Goal: Transaction & Acquisition: Purchase product/service

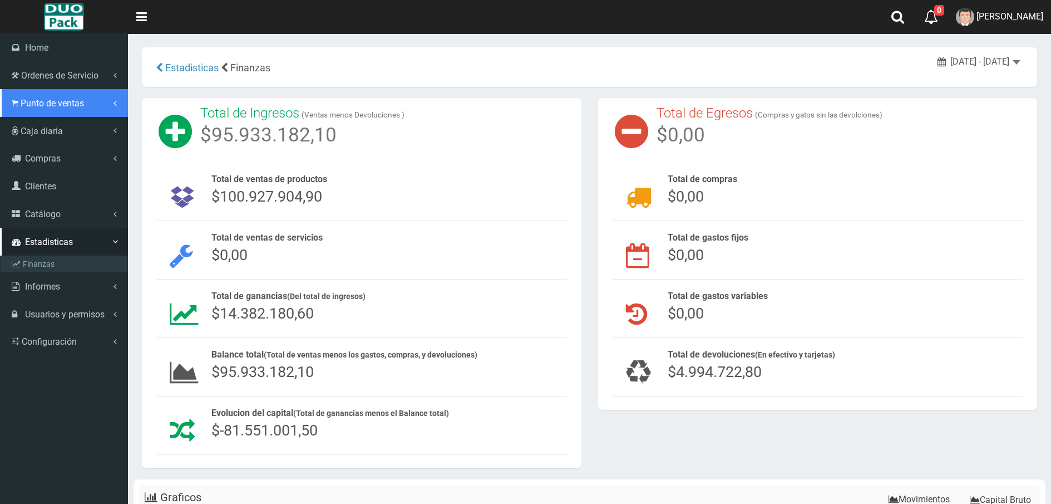
click at [18, 108] on link "Punto de ventas" at bounding box center [64, 103] width 128 height 28
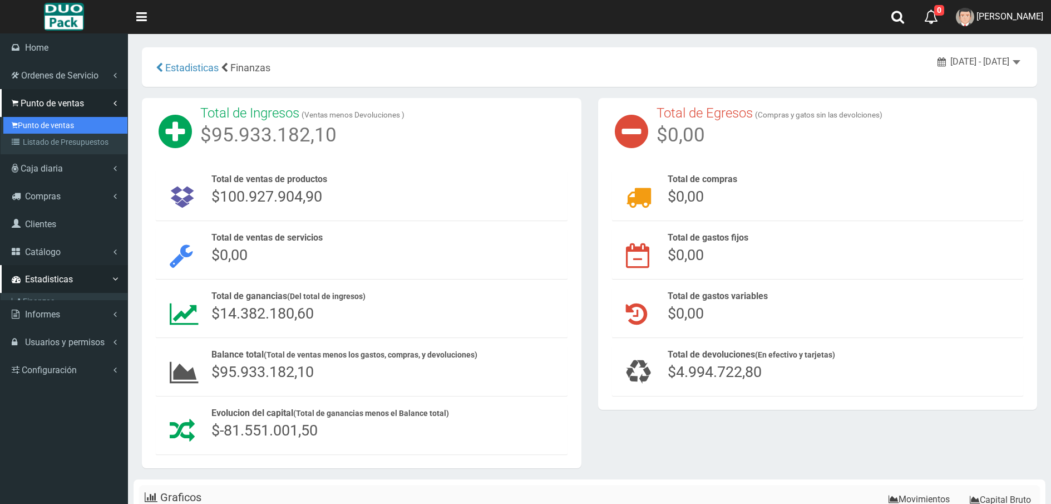
click at [50, 120] on link "Punto de ventas" at bounding box center [65, 125] width 124 height 17
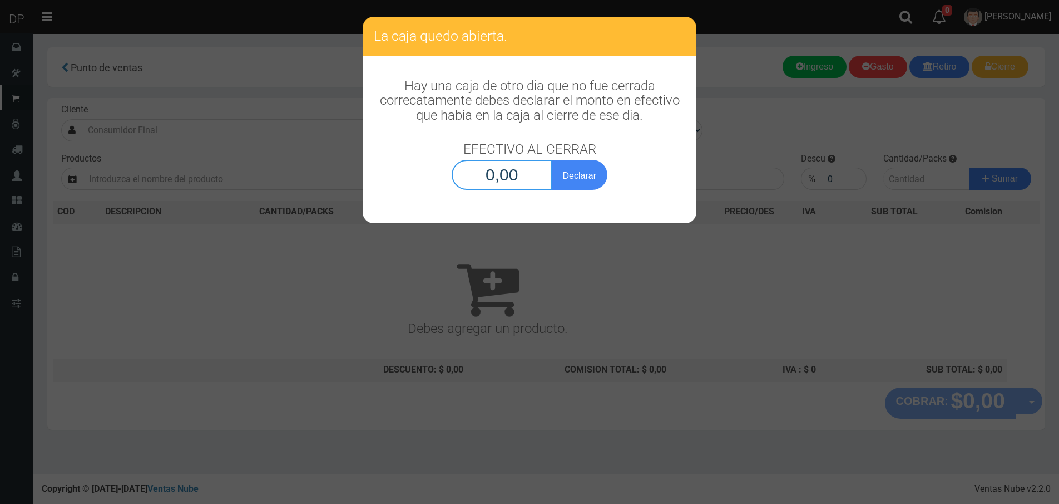
click at [532, 184] on input "0,00" at bounding box center [502, 175] width 101 height 30
type input "1,00"
click at [552, 160] on button "Declarar" at bounding box center [580, 175] width 56 height 30
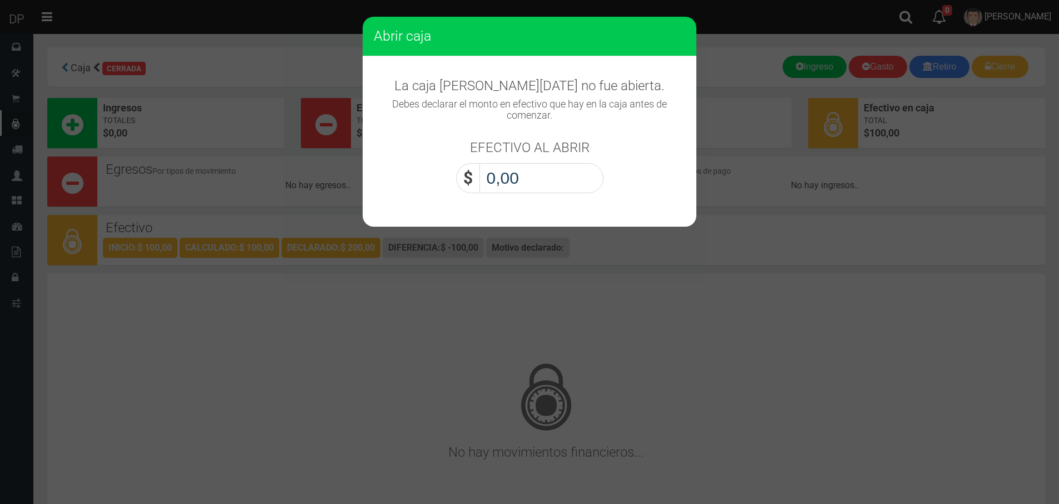
click at [532, 184] on input "0,00" at bounding box center [542, 178] width 124 height 30
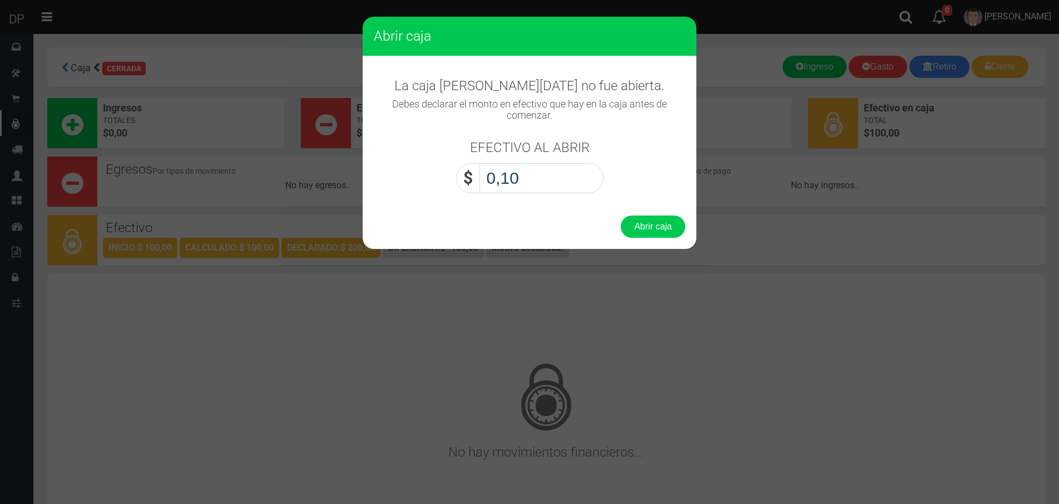
type input "1,00"
click at [621, 215] on button "Abrir caja" at bounding box center [653, 226] width 65 height 22
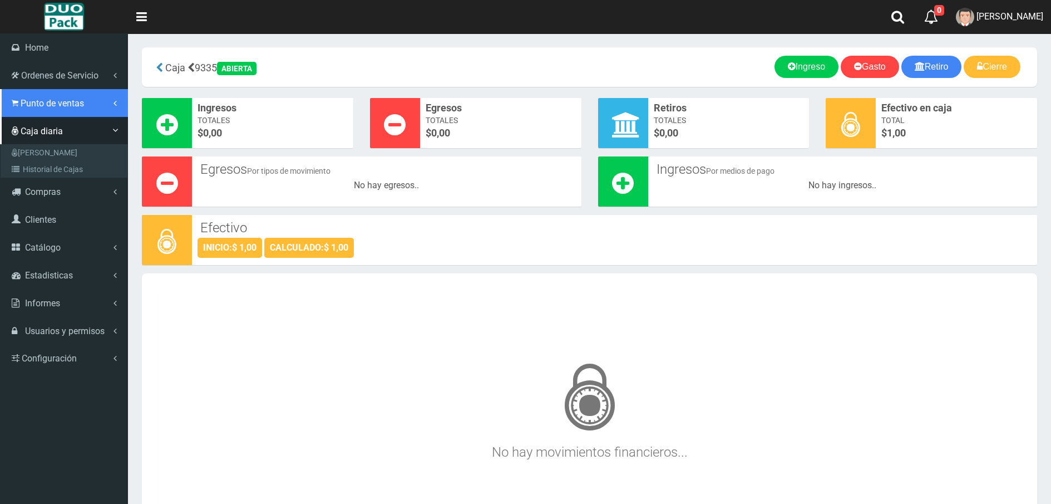
click at [23, 100] on span "Punto de ventas" at bounding box center [52, 103] width 63 height 11
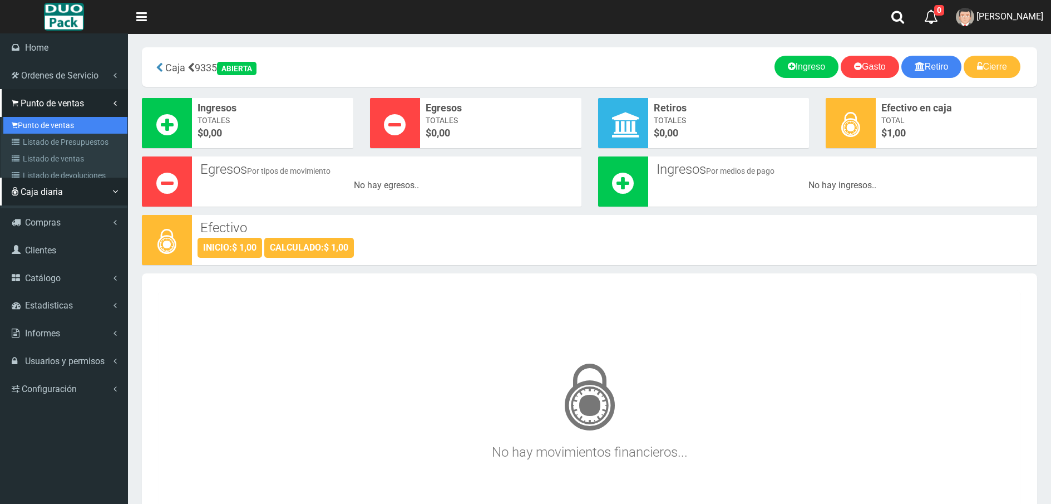
click at [57, 127] on link "Punto de ventas" at bounding box center [65, 125] width 124 height 17
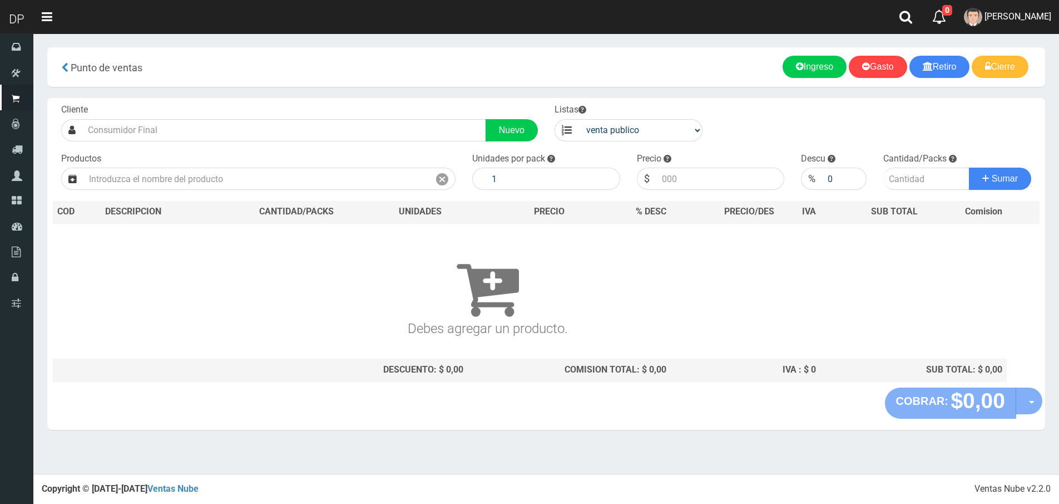
click at [192, 179] on input "text" at bounding box center [256, 178] width 346 height 22
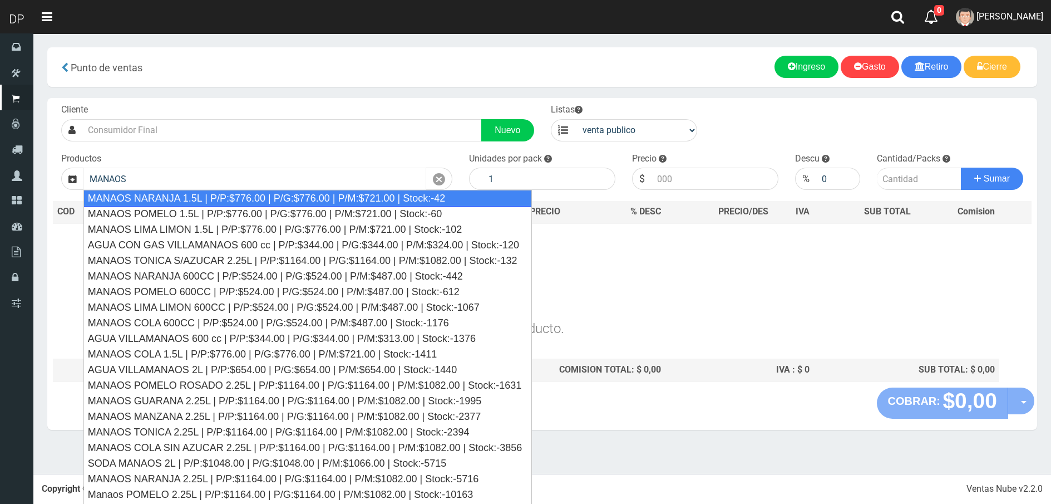
click at [165, 179] on input "MANAOS" at bounding box center [254, 178] width 343 height 22
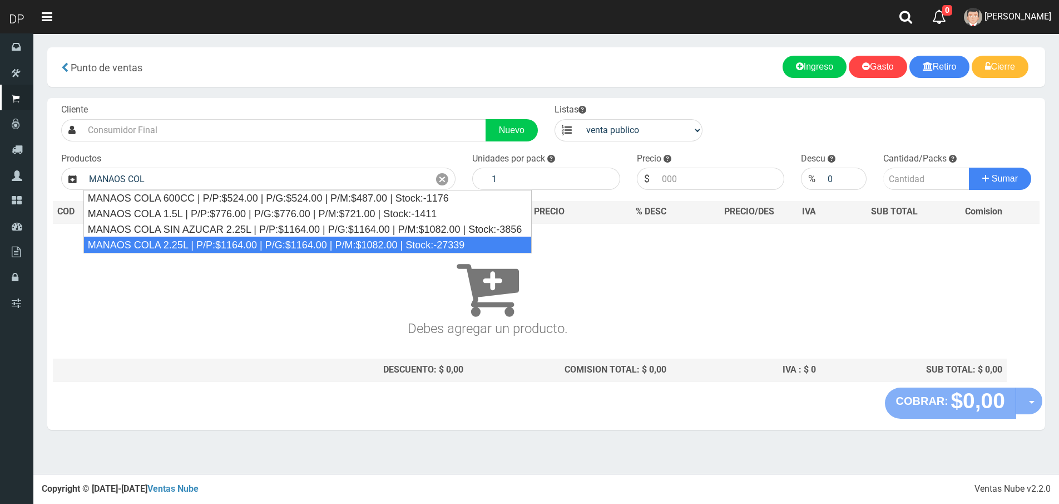
click at [184, 244] on div "MANAOS COLA 2.25L | P/P:$1164.00 | P/G:$1164.00 | P/M:$1082.00 | Stock:-27339" at bounding box center [307, 244] width 448 height 17
type input "MANAOS COLA 2.25L | P/P:$1164.00 | P/G:$1164.00 | P/M:$1082.00 | Stock:-27339"
type input "6"
type input "1164.00"
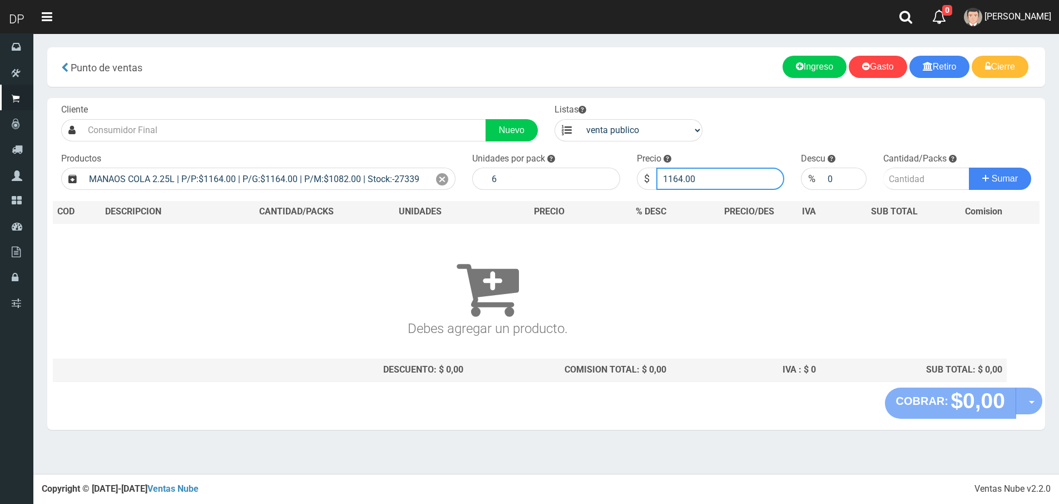
click at [705, 177] on input "1164.00" at bounding box center [721, 178] width 129 height 22
drag, startPoint x: 679, startPoint y: 130, endPoint x: 680, endPoint y: 140, distance: 10.1
click at [679, 130] on select "venta publico Sup chinos reventas" at bounding box center [641, 130] width 124 height 22
click at [579, 119] on select "venta publico Sup chinos reventas" at bounding box center [641, 130] width 124 height 22
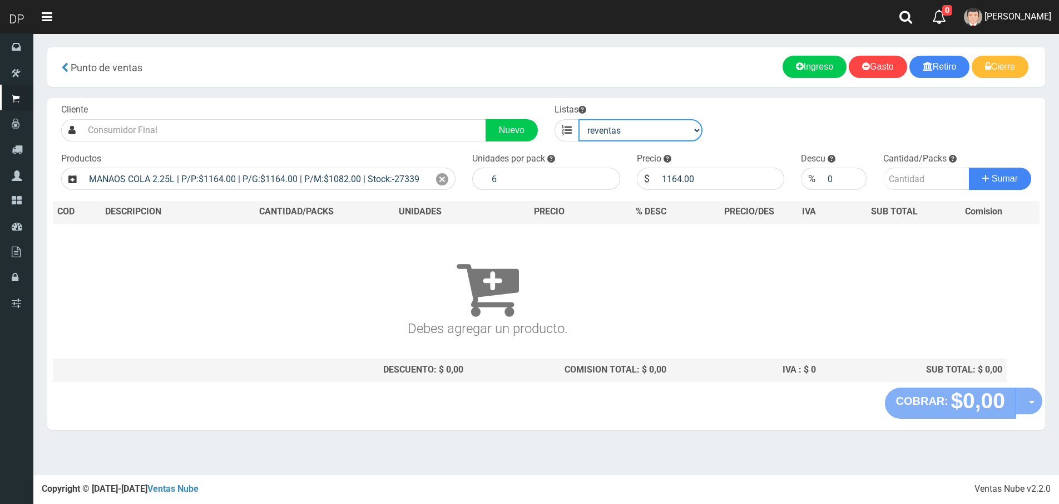
click at [668, 127] on select "venta publico Sup chinos reventas" at bounding box center [641, 130] width 124 height 22
click at [579, 119] on select "venta publico Sup chinos reventas" at bounding box center [641, 130] width 124 height 22
click at [707, 175] on input "1164.00" at bounding box center [721, 178] width 129 height 22
click at [615, 121] on select "venta publico Sup chinos reventas" at bounding box center [641, 130] width 124 height 22
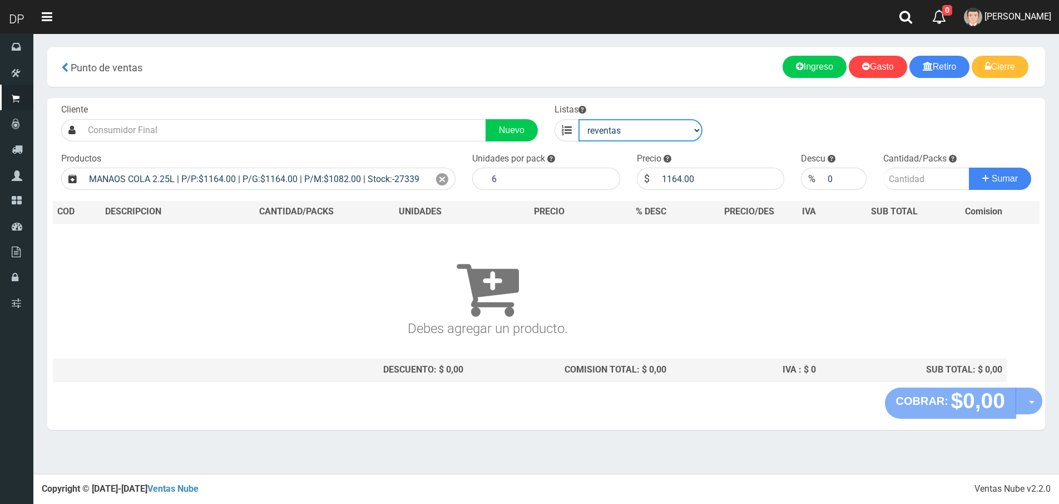
click at [579, 119] on select "venta publico Sup chinos reventas" at bounding box center [641, 130] width 124 height 22
click at [652, 131] on select "venta publico Sup chinos reventas" at bounding box center [641, 130] width 124 height 22
select select "1"
click at [579, 119] on select "venta publico Sup chinos reventas" at bounding box center [641, 130] width 124 height 22
click at [692, 174] on input "1164.00" at bounding box center [721, 178] width 129 height 22
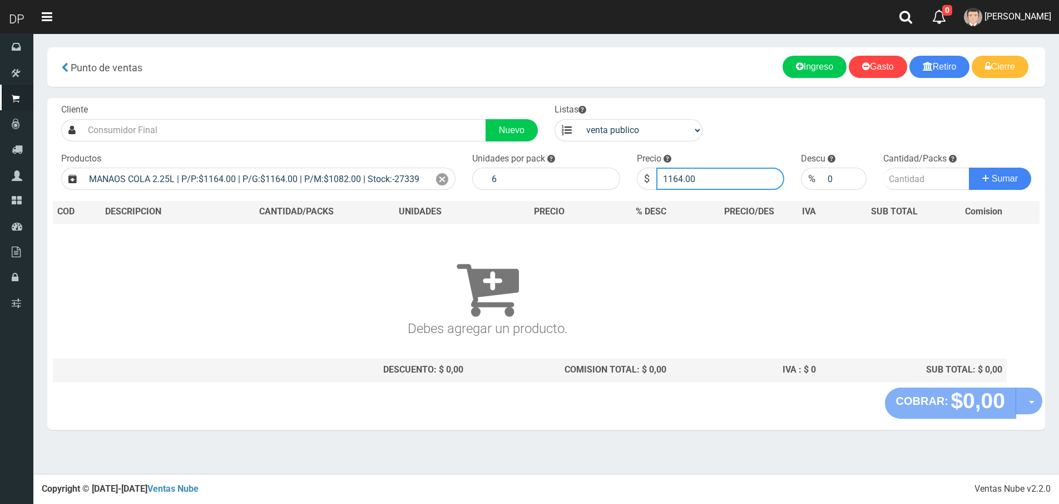
click at [692, 174] on input "1164.00" at bounding box center [721, 178] width 129 height 22
type input "1082"
click at [969, 167] on button "Sumar" at bounding box center [1000, 178] width 62 height 22
type input "1"
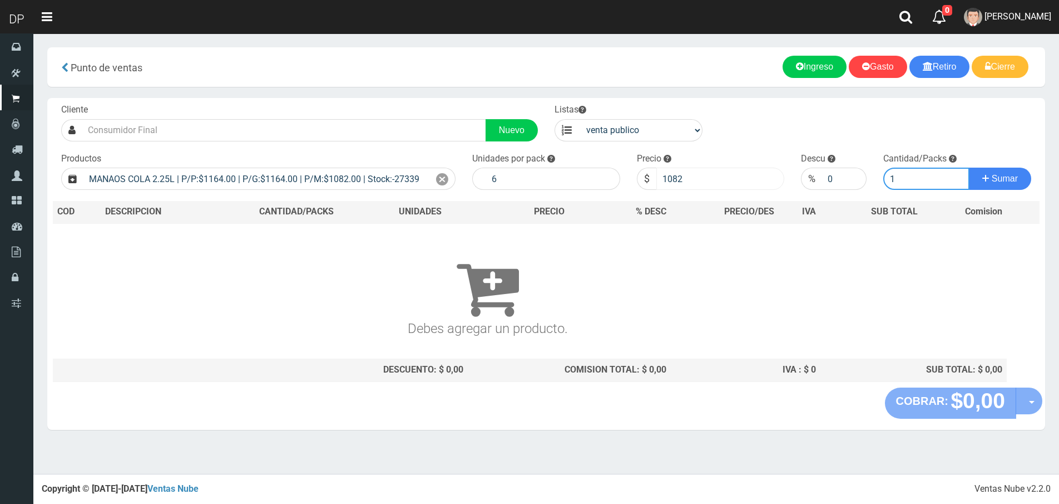
click at [969, 167] on button "Sumar" at bounding box center [1000, 178] width 62 height 22
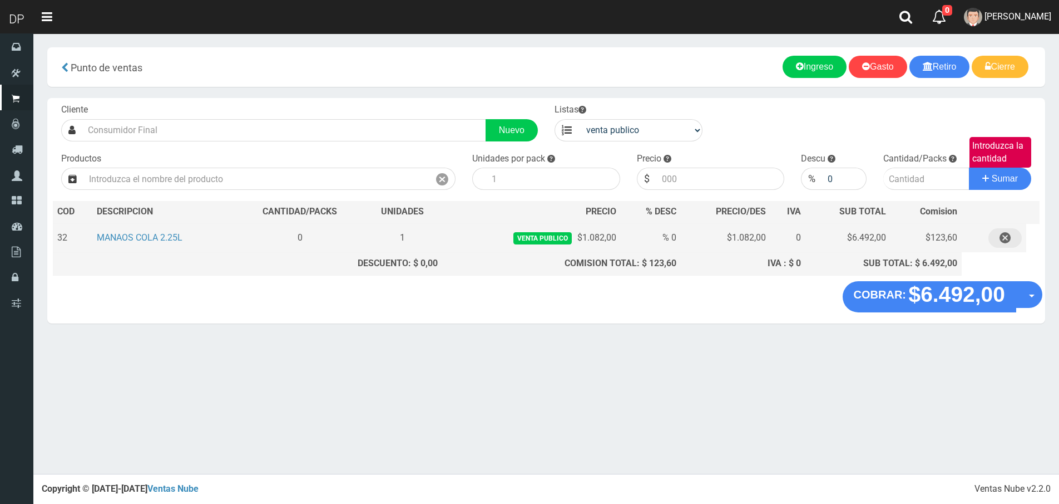
click at [1006, 232] on icon "button" at bounding box center [1005, 237] width 11 height 19
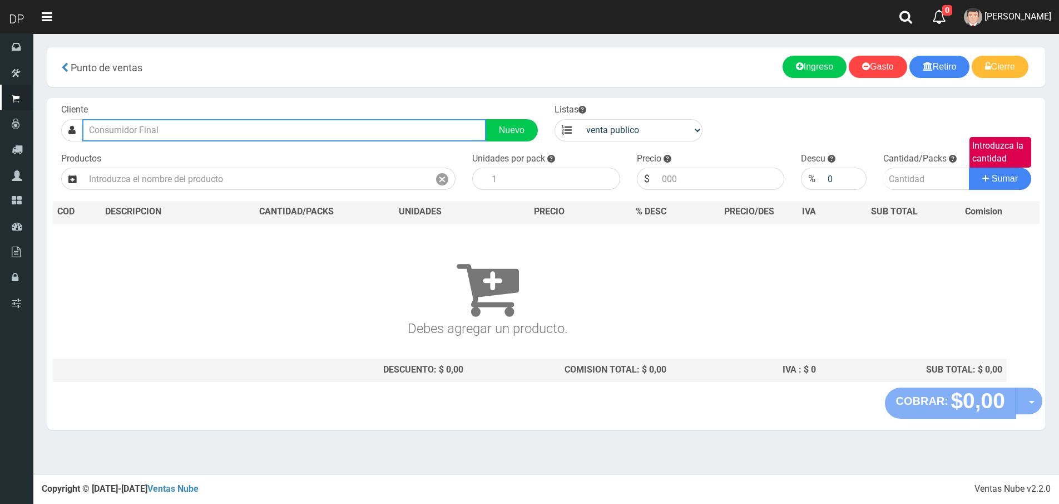
click at [127, 125] on input "text" at bounding box center [284, 130] width 404 height 22
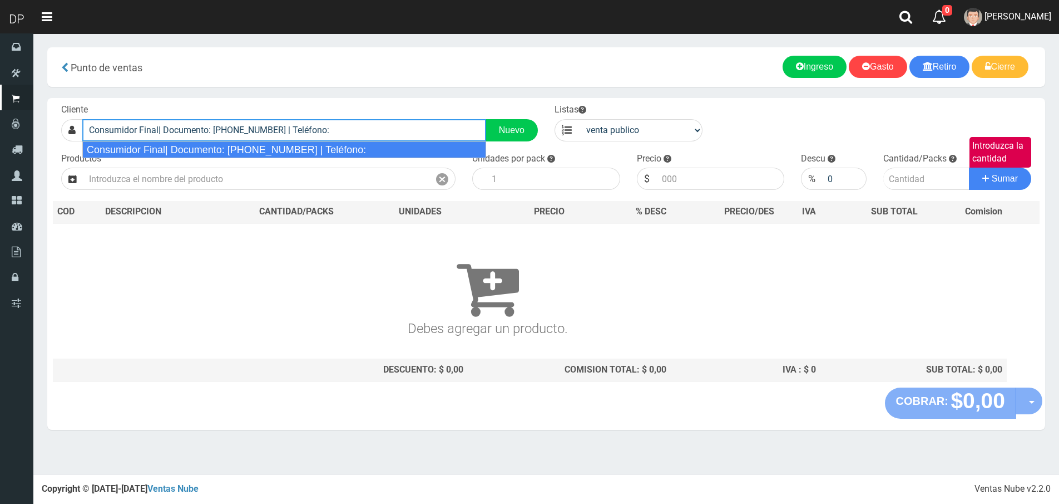
type input "Consumidor Final| Documento: 65466464 | Teléfono:"
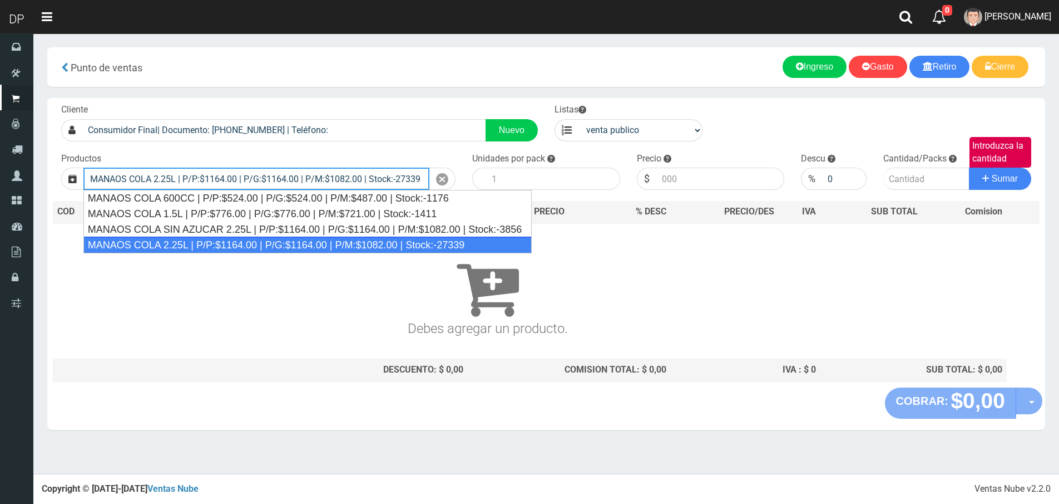
type input "MANAOS COLA 2.25L | P/P:$1164.00 | P/G:$1164.00 | P/M:$1082.00 | Stock:-27339"
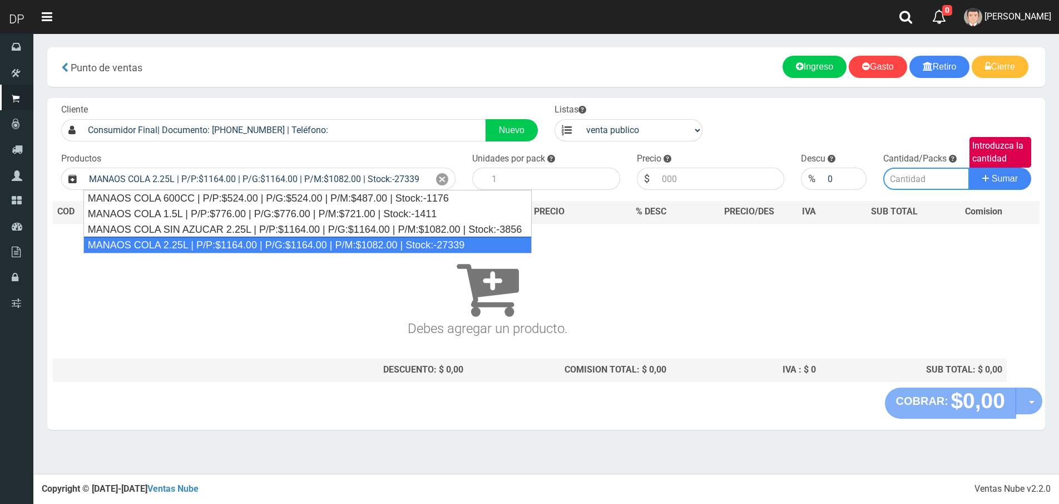
type input "6"
type input "1164.00"
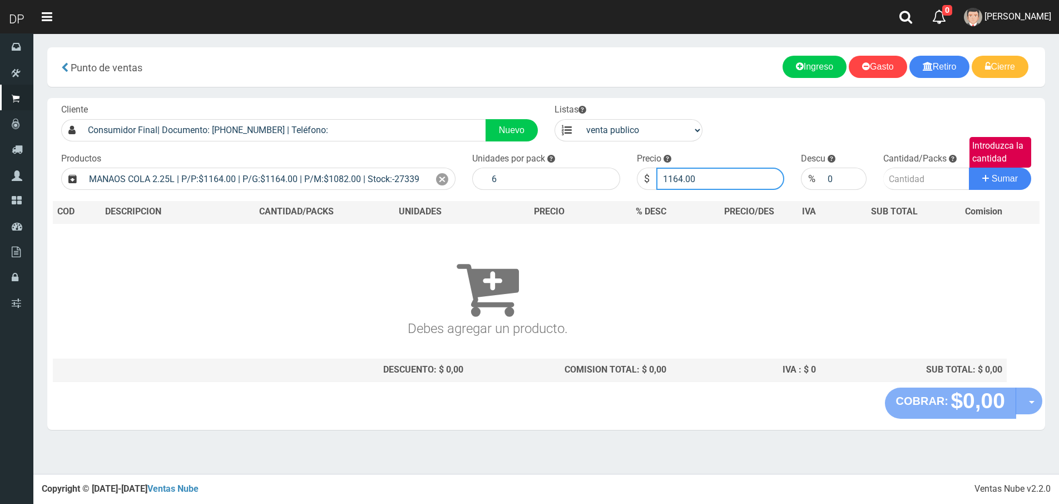
click at [715, 181] on input "1164.00" at bounding box center [721, 178] width 129 height 22
type input "1082"
click at [948, 183] on input "Introduzca la cantidad" at bounding box center [927, 178] width 86 height 22
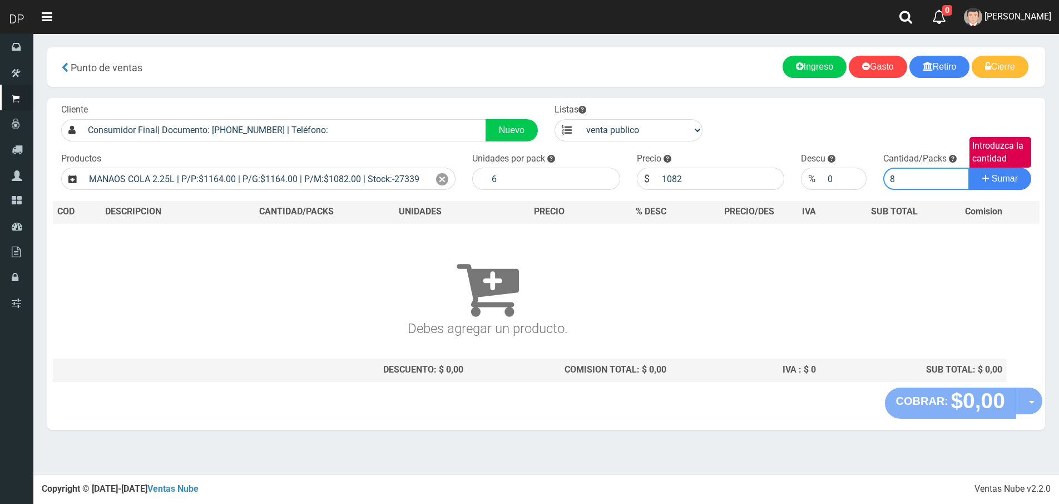
type input "8"
click at [969, 167] on button "Sumar" at bounding box center [1000, 178] width 62 height 22
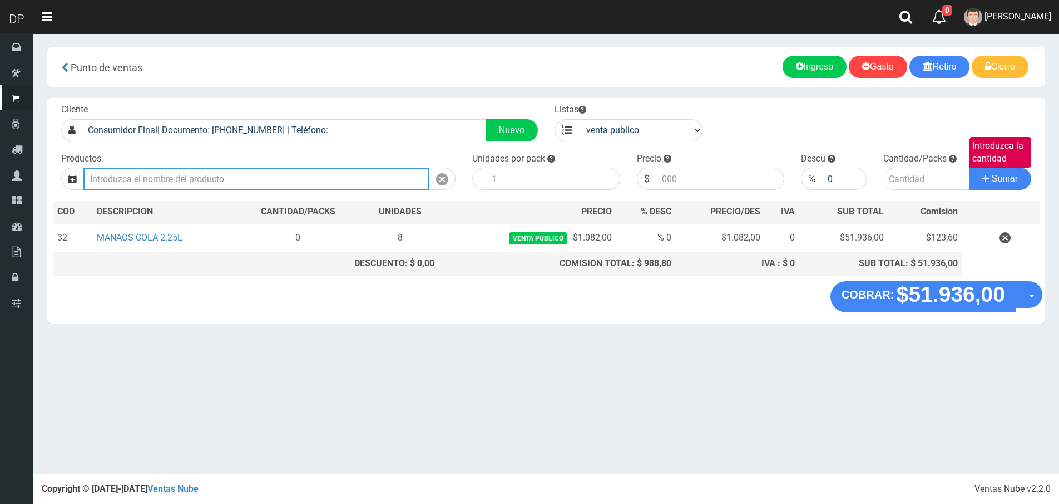
click at [252, 179] on input "text" at bounding box center [256, 178] width 346 height 22
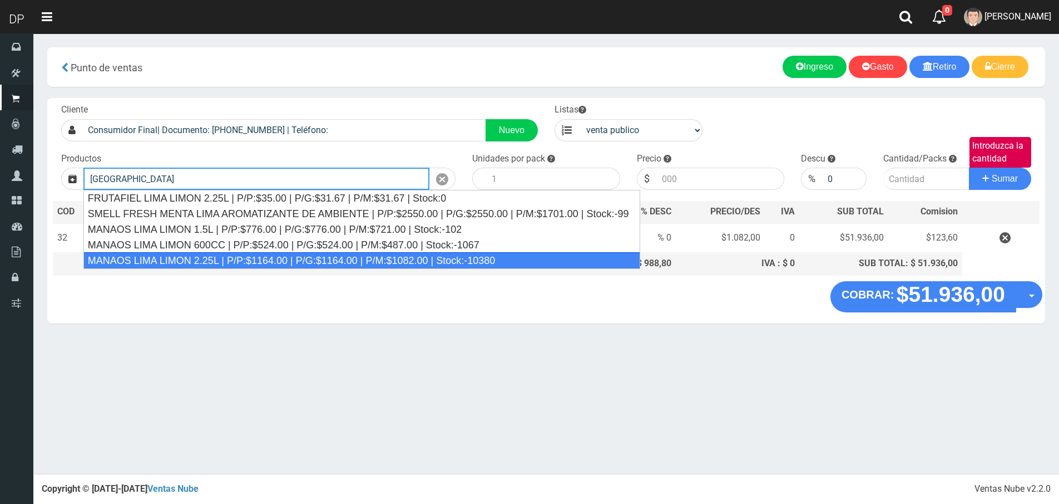
click at [264, 259] on div "MANAOS LIMA LIMON 2.25L | P/P:$1164.00 | P/G:$1164.00 | P/M:$1082.00 | Stock:-1…" at bounding box center [361, 260] width 557 height 17
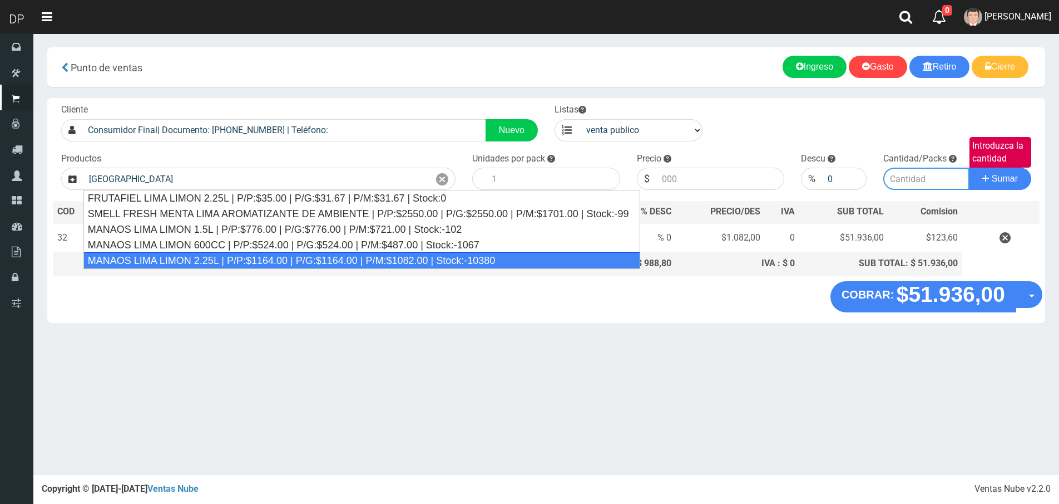
type input "MANAOS LIMA LIMON 2.25L | P/P:$1164.00 | P/G:$1164.00 | P/M:$1082.00 | Stock:-1…"
type input "6"
type input "1164.00"
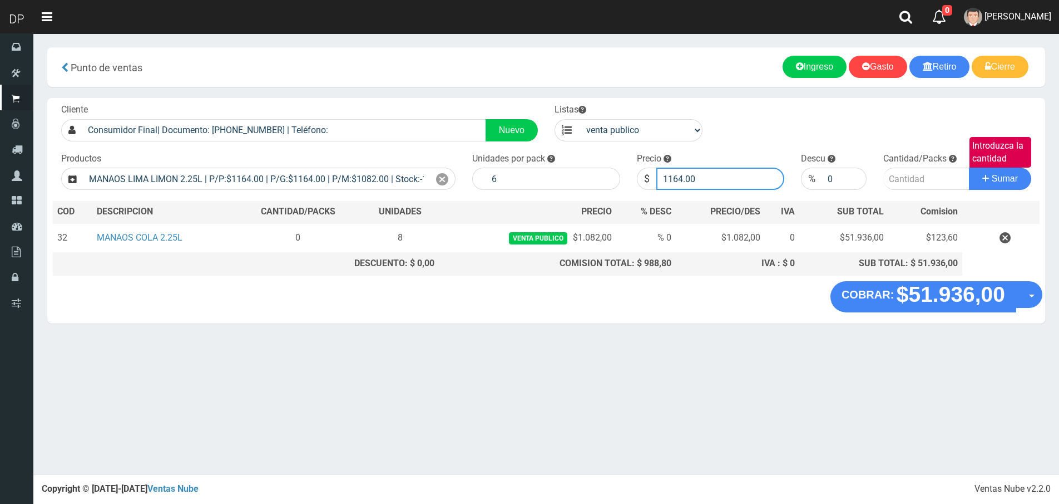
click at [733, 180] on input "1164.00" at bounding box center [721, 178] width 129 height 22
type input "1082"
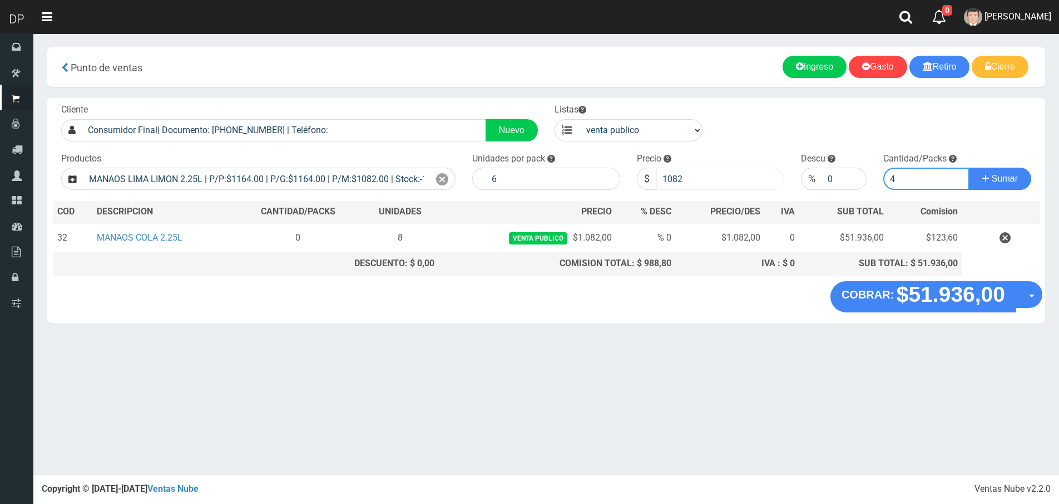
type input "4"
click at [969, 167] on button "Sumar" at bounding box center [1000, 178] width 62 height 22
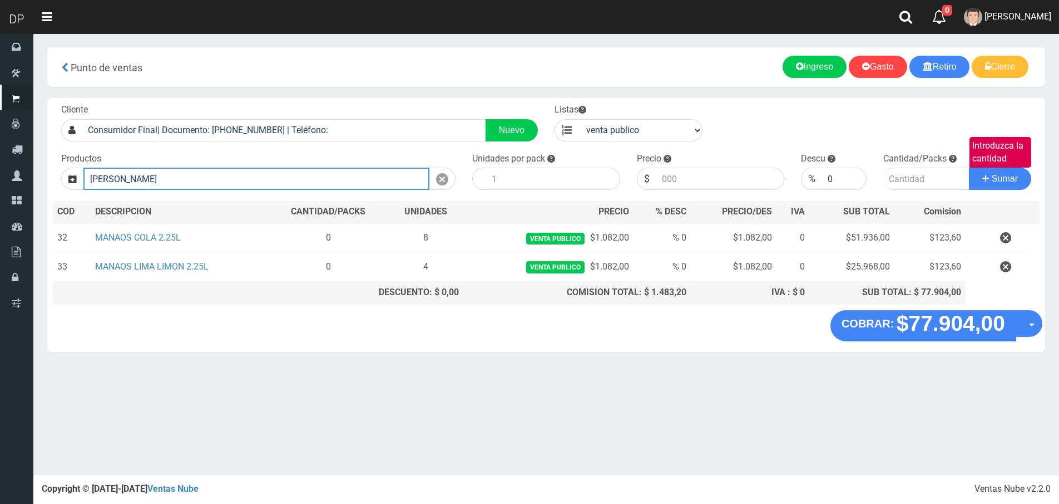
click at [264, 173] on input "MANAOS NARANA" at bounding box center [256, 178] width 346 height 22
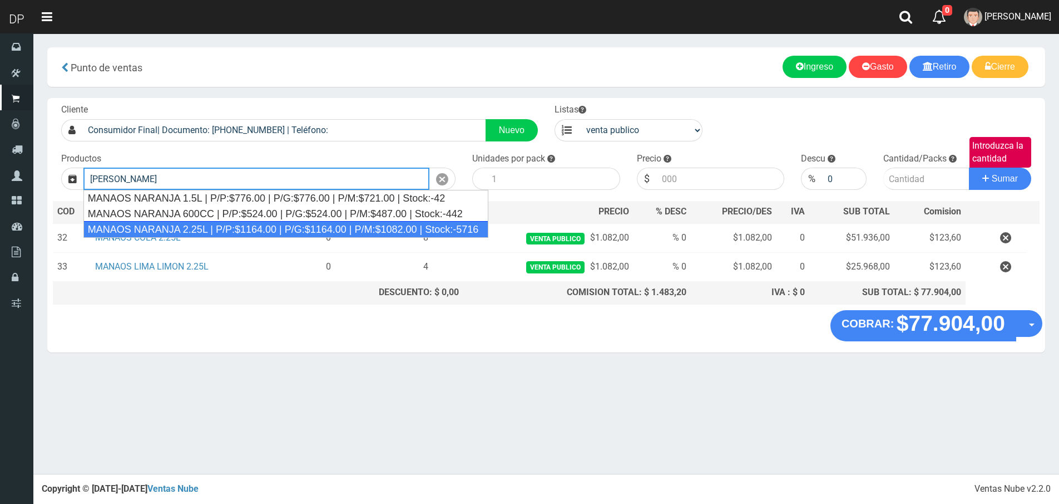
click at [270, 228] on div "MANAOS NARANJA 2.25L | P/P:$1164.00 | P/G:$1164.00 | P/M:$1082.00 | Stock:-5716" at bounding box center [285, 229] width 405 height 17
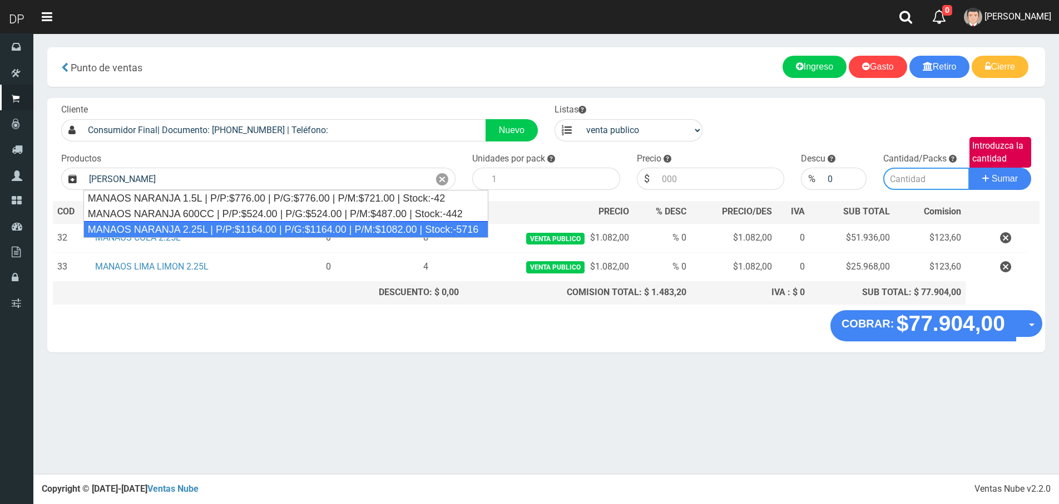
type input "MANAOS NARANJA 2.25L | P/P:$1164.00 | P/G:$1164.00 | P/M:$1082.00 | Stock:-5716"
type input "6"
type input "1164.00"
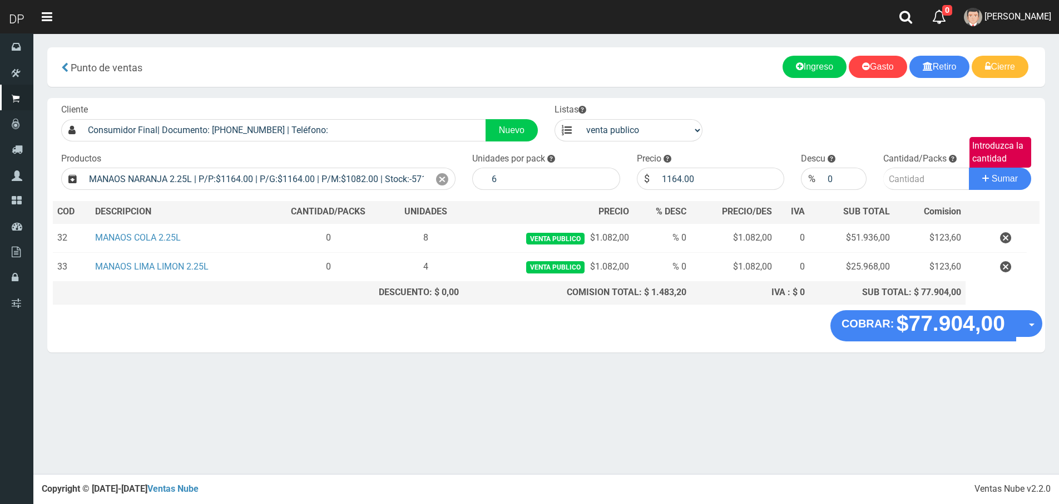
click at [680, 166] on div "Precio $ 1164.00" at bounding box center [711, 171] width 165 height 38
click at [706, 185] on input "1164.00" at bounding box center [721, 178] width 129 height 22
type input "1082"
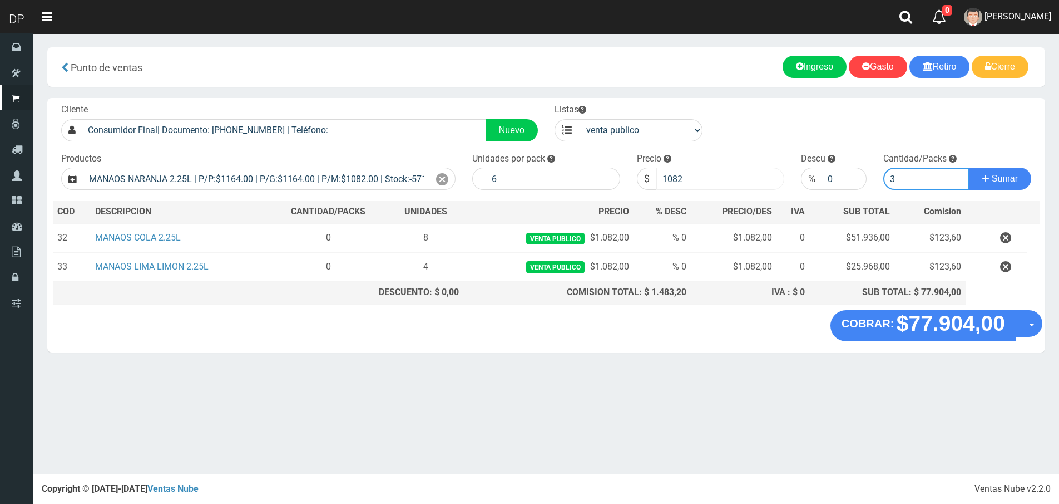
type input "3"
click at [969, 167] on button "Sumar" at bounding box center [1000, 178] width 62 height 22
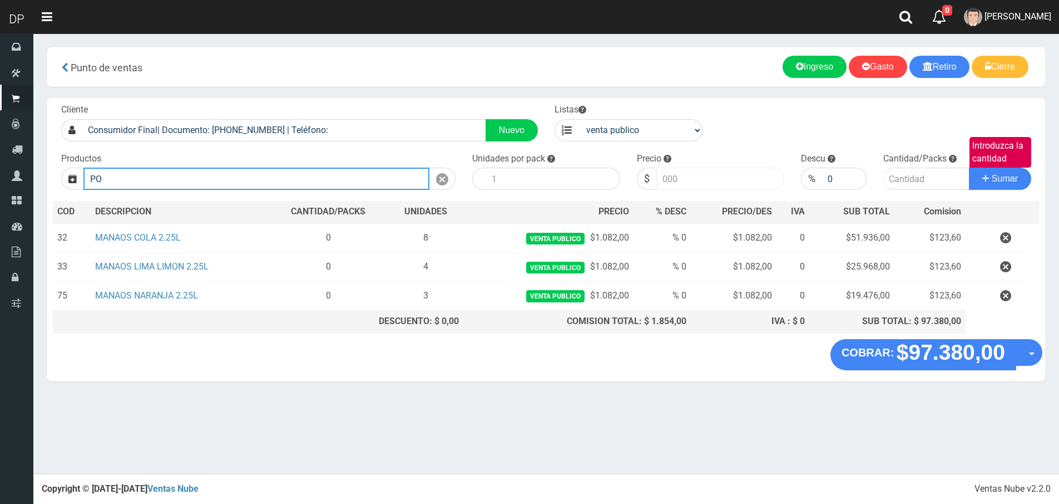
type input "P"
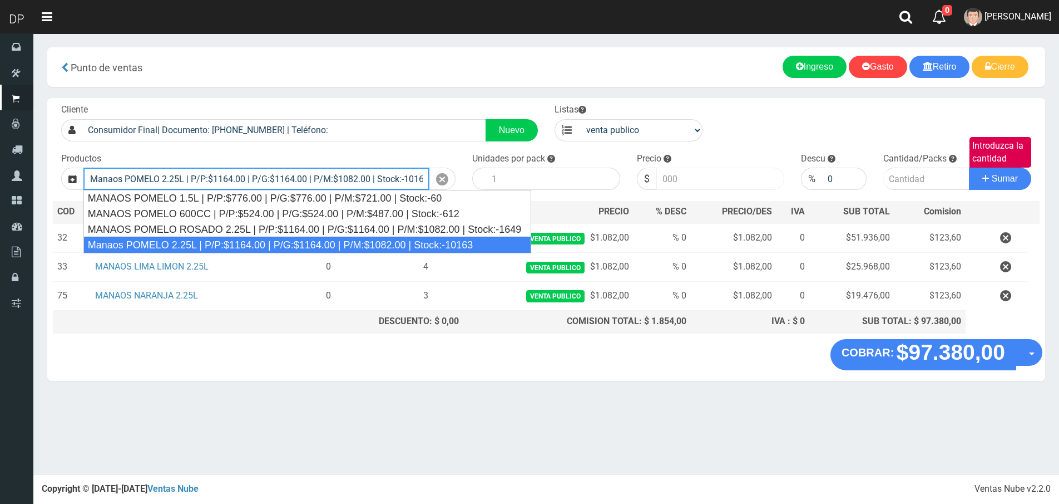
type input "Manaos POMELO 2.25L | P/P:$1164.00 | P/G:$1164.00 | P/M:$1082.00 | Stock:-10163"
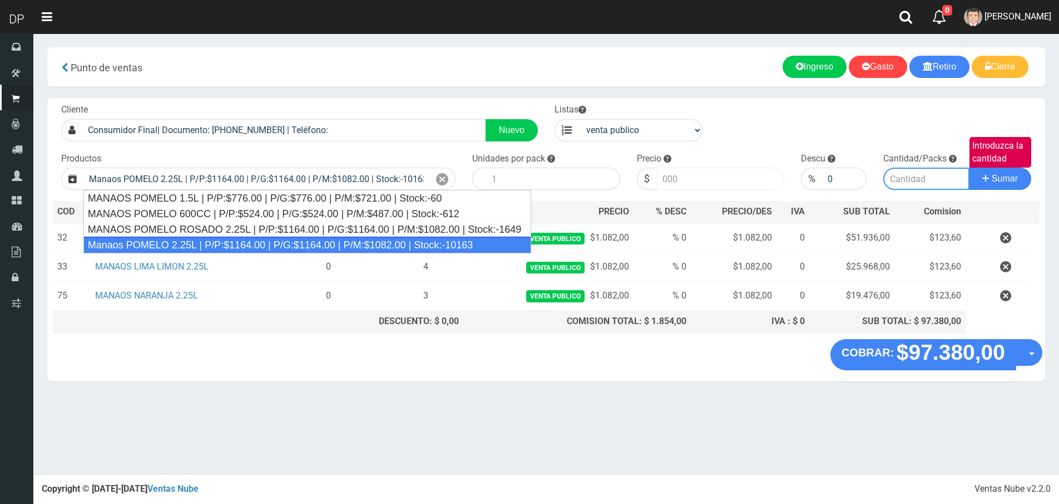
type input "6"
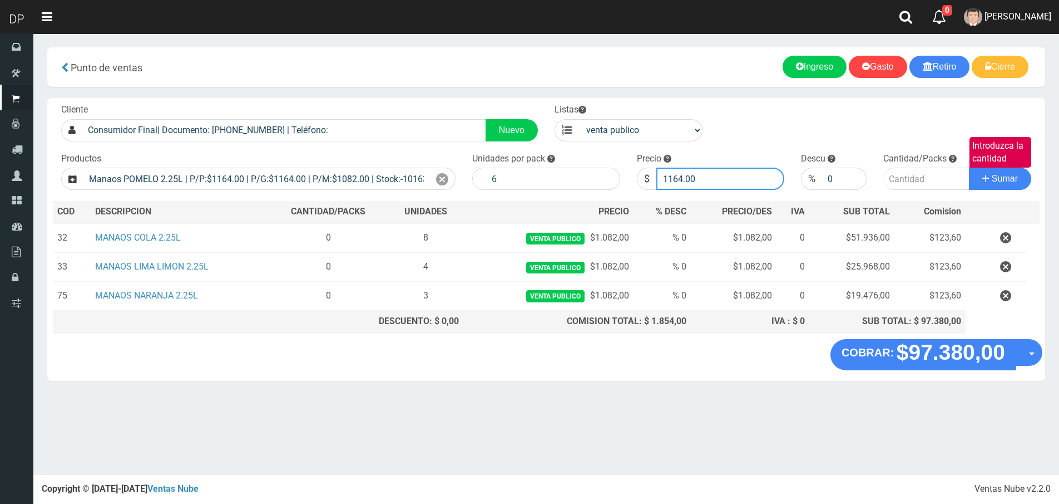
click at [707, 183] on input "1164.00" at bounding box center [721, 178] width 129 height 22
type input "1082"
click at [944, 185] on input "Introduzca la cantidad" at bounding box center [927, 178] width 86 height 22
type input "4"
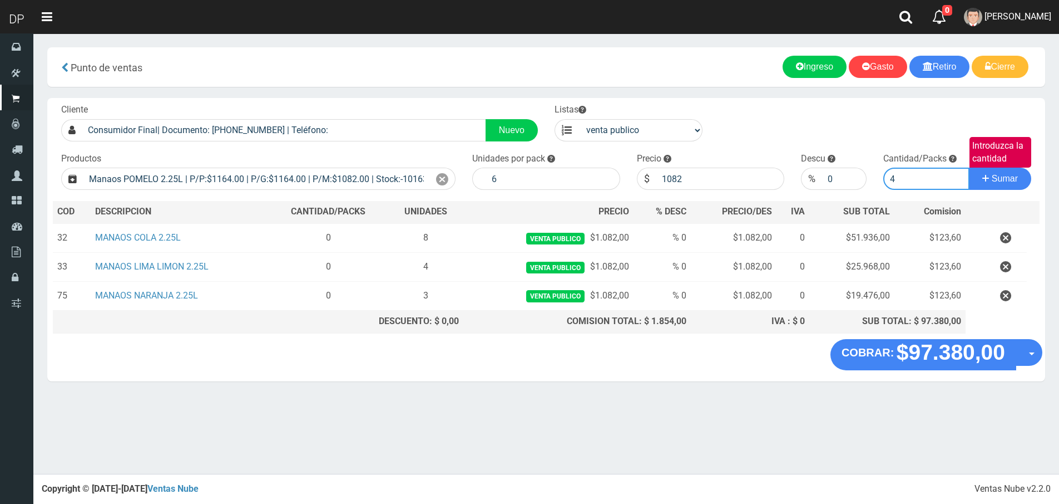
click at [969, 167] on button "Sumar" at bounding box center [1000, 178] width 62 height 22
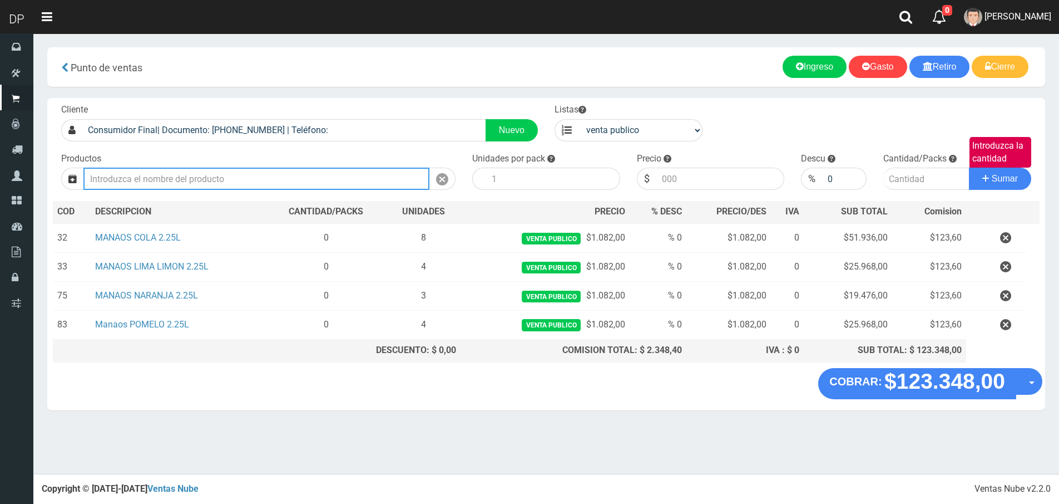
click at [151, 180] on input "text" at bounding box center [256, 178] width 346 height 22
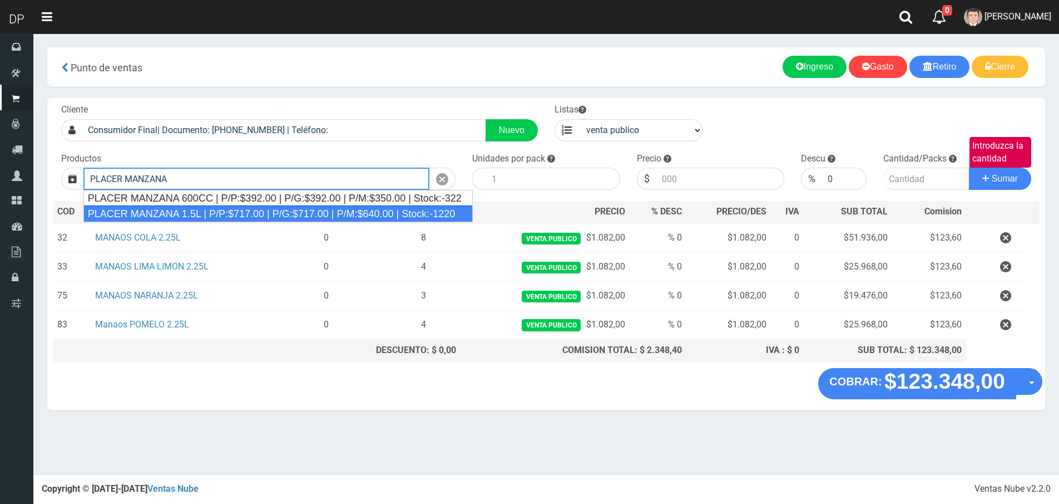
click at [214, 215] on div "PLACER MANZANA 1.5L | P/P:$717.00 | P/G:$717.00 | P/M:$640.00 | Stock:-1220" at bounding box center [277, 213] width 389 height 17
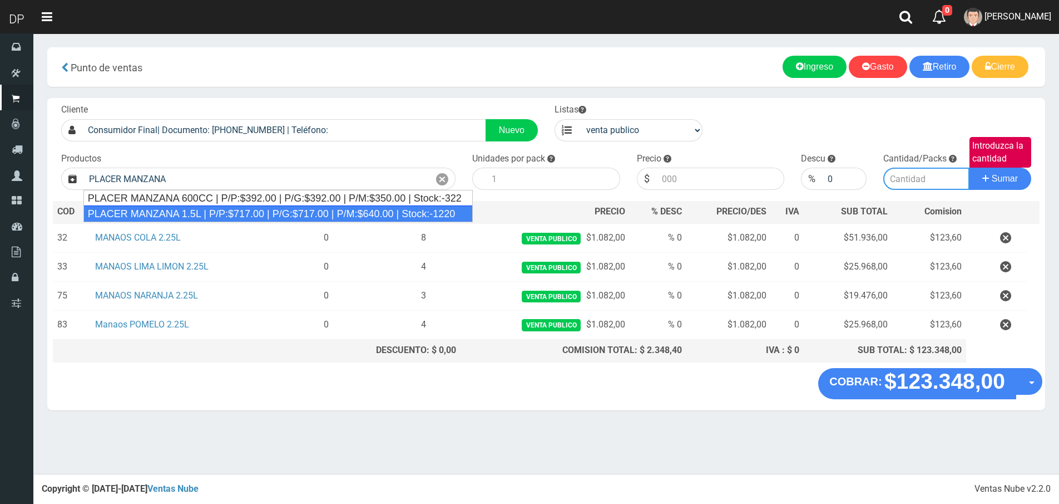
type input "PLACER MANZANA 1.5L | P/P:$717.00 | P/G:$717.00 | P/M:$640.00 | Stock:-1220"
type input "6"
type input "717.00"
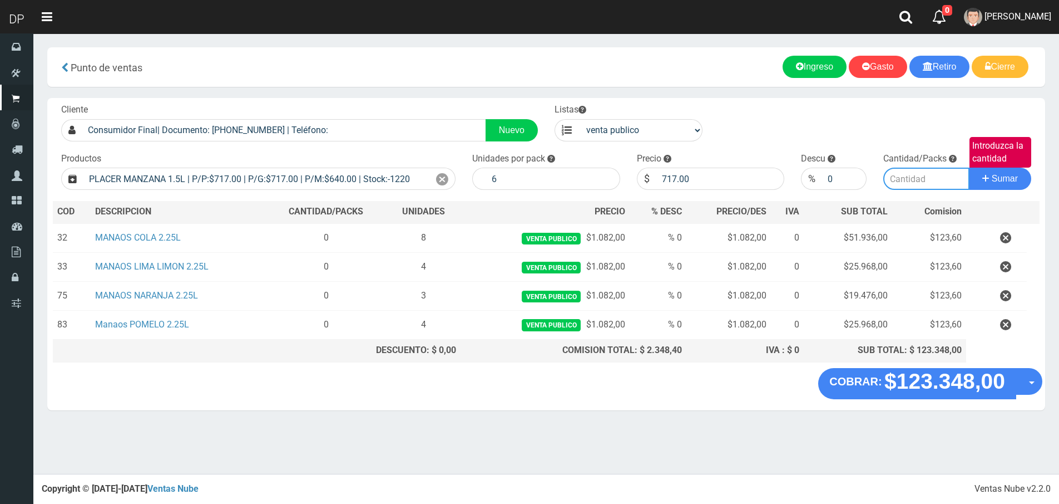
click at [939, 180] on input "Introduzca la cantidad" at bounding box center [927, 178] width 86 height 22
type input "6"
click at [969, 167] on button "Sumar" at bounding box center [1000, 178] width 62 height 22
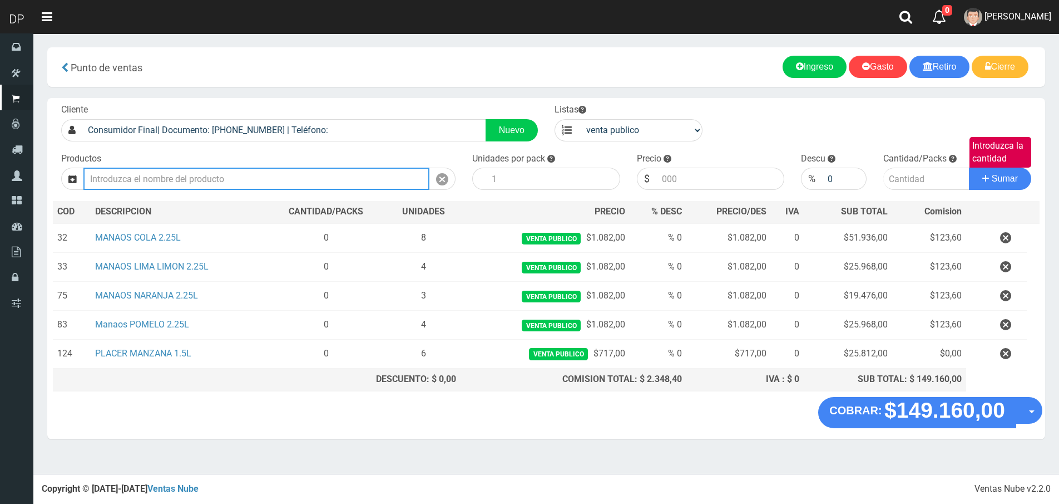
click at [268, 188] on input "text" at bounding box center [256, 178] width 346 height 22
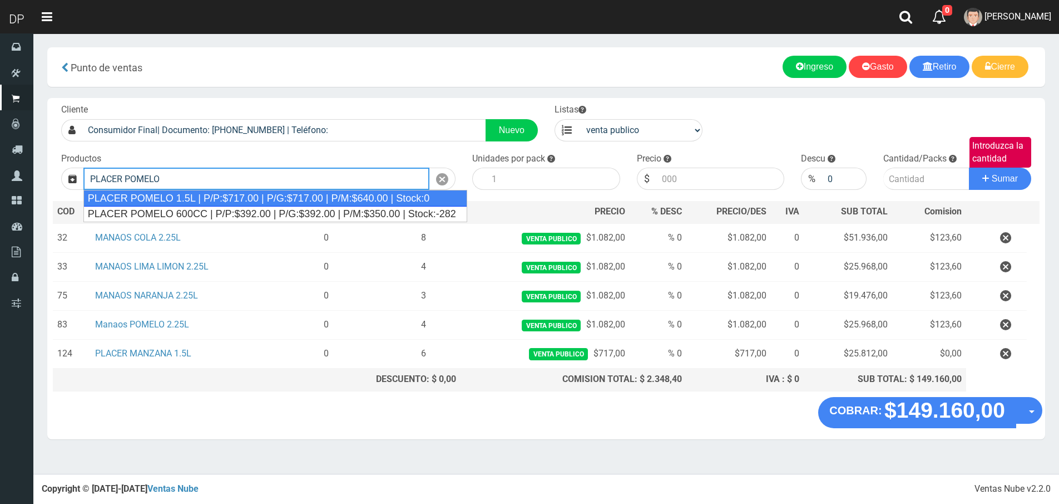
click at [265, 194] on div "PLACER POMELO 1.5L | P/P:$717.00 | P/G:$717.00 | P/M:$640.00 | Stock:0" at bounding box center [275, 198] width 384 height 17
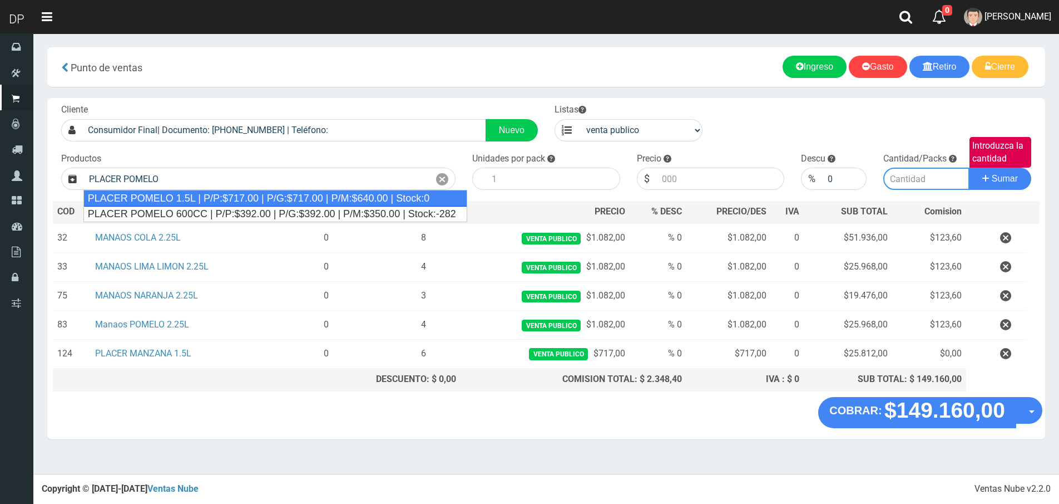
type input "PLACER POMELO 1.5L | P/P:$717.00 | P/G:$717.00 | P/M:$640.00 | Stock:0"
type input "6"
type input "717.00"
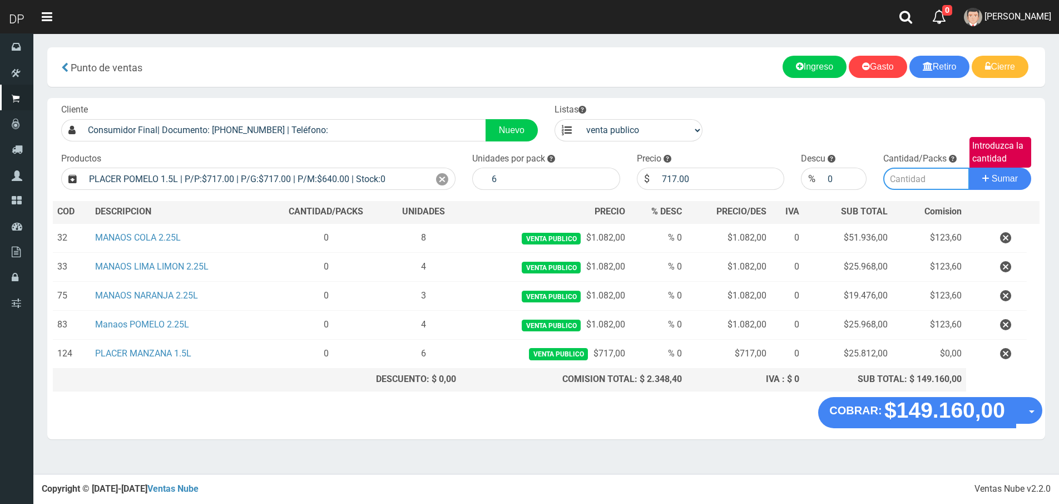
click at [905, 182] on input "Introduzca la cantidad" at bounding box center [927, 178] width 86 height 22
type input "4"
click at [969, 167] on button "Sumar" at bounding box center [1000, 178] width 62 height 22
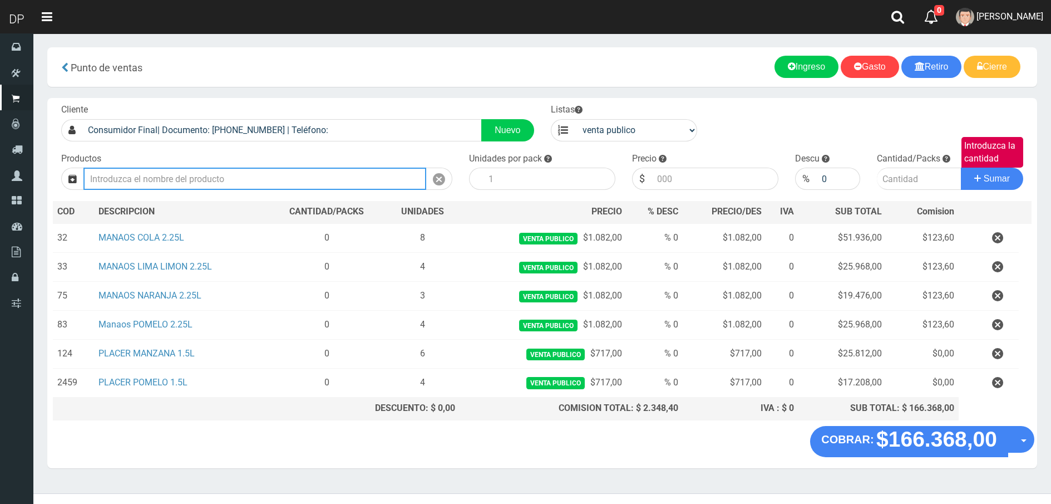
click at [203, 173] on input "text" at bounding box center [254, 178] width 343 height 22
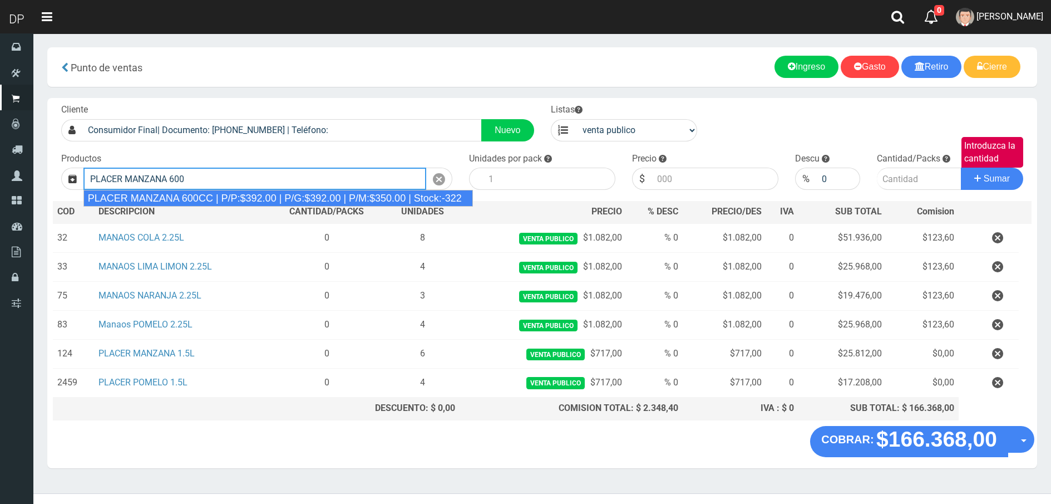
click at [205, 193] on div "PLACER MANZANA 600CC | P/P:$392.00 | P/G:$392.00 | P/M:$350.00 | Stock:-322" at bounding box center [277, 198] width 389 height 17
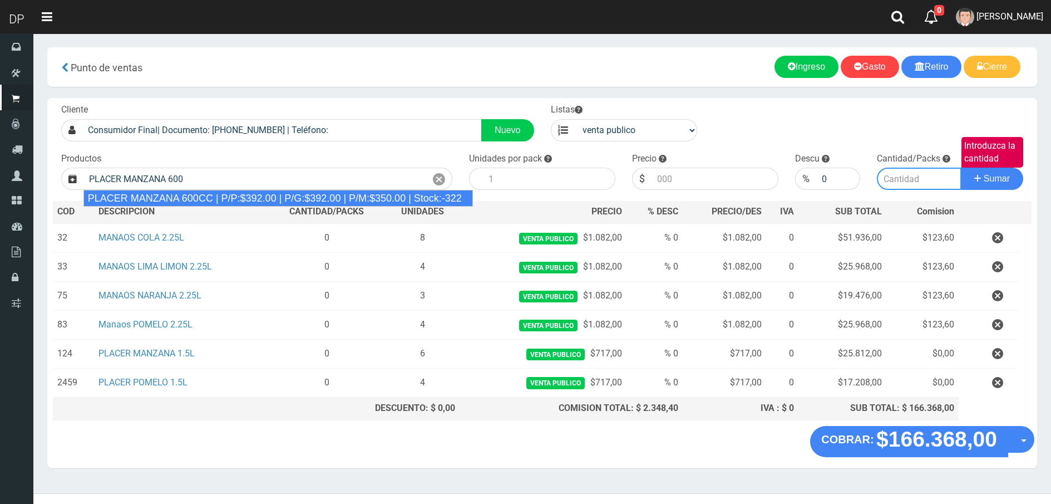
type input "PLACER MANZANA 600CC | P/P:$392.00 | P/G:$392.00 | P/M:$350.00 | Stock:-322"
type input "12"
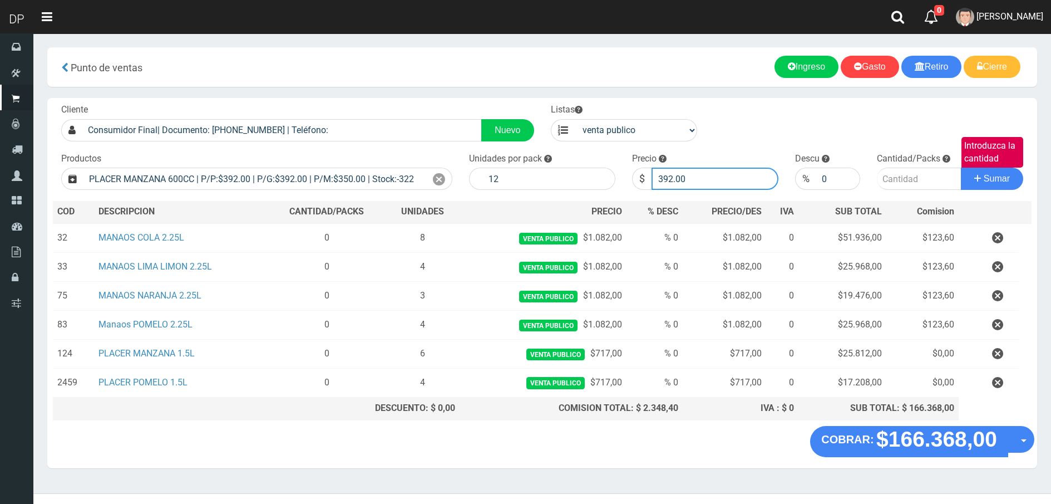
click at [693, 172] on input "392.00" at bounding box center [715, 178] width 127 height 22
type input "388"
click at [961, 167] on button "Sumar" at bounding box center [992, 178] width 62 height 22
type input "4"
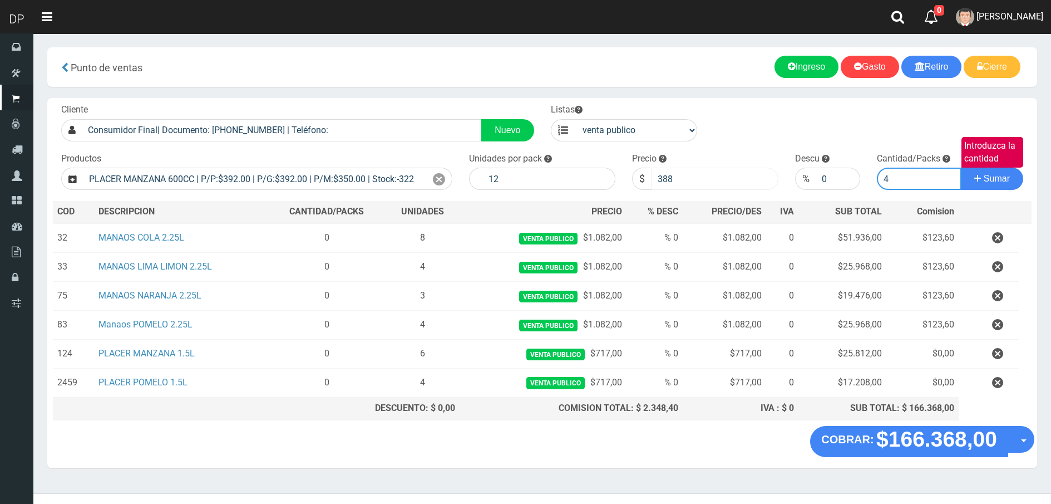
click at [961, 167] on button "Sumar" at bounding box center [992, 178] width 62 height 22
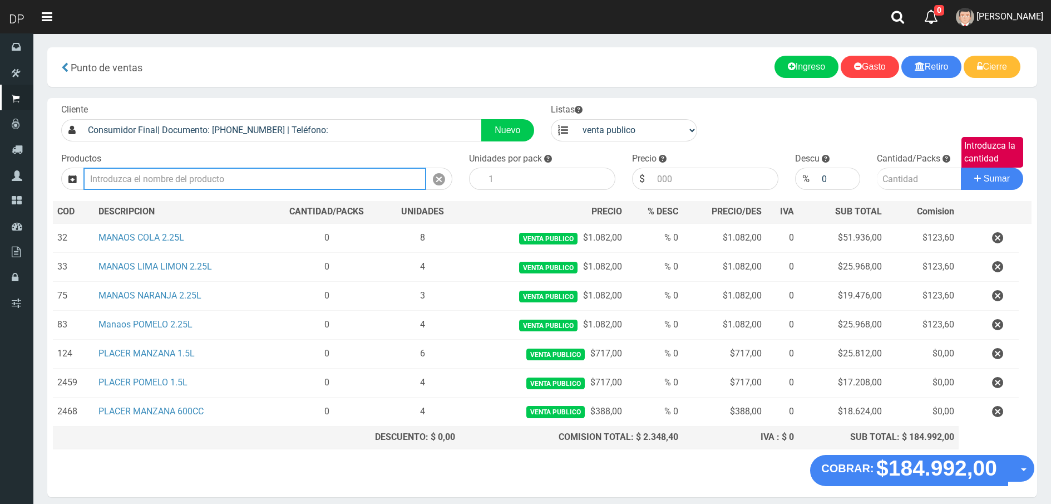
click at [280, 185] on input "text" at bounding box center [254, 178] width 343 height 22
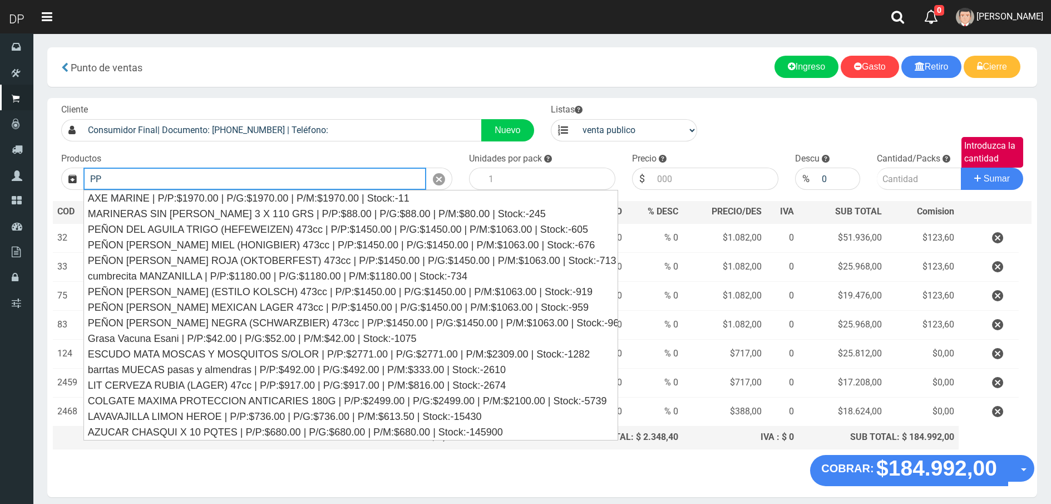
type input "P"
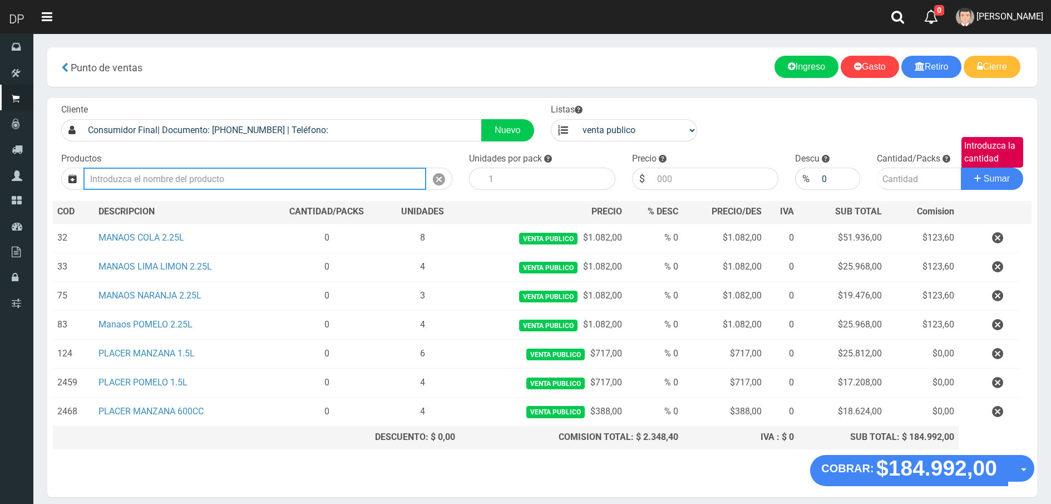
click at [276, 182] on input "text" at bounding box center [254, 178] width 343 height 22
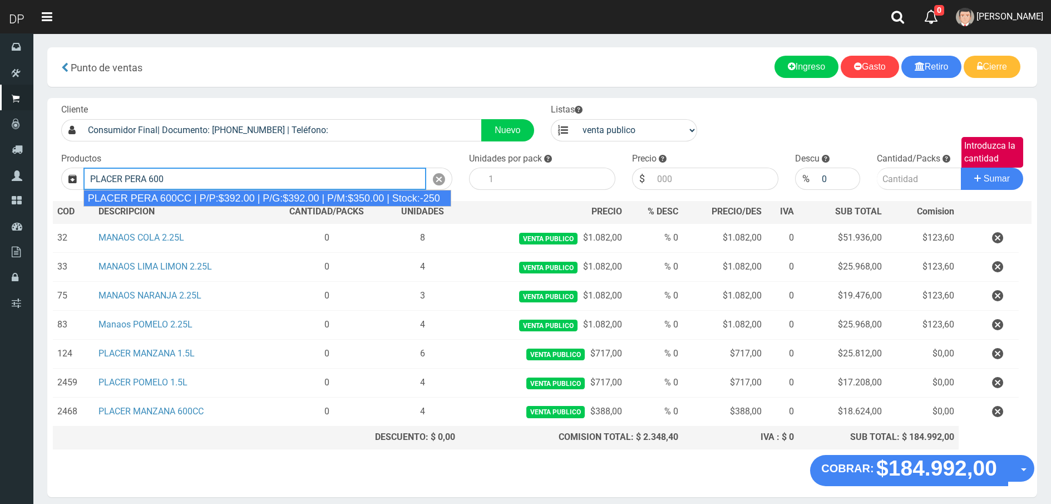
click at [290, 198] on div "PLACER PERA 600CC | P/P:$392.00 | P/G:$392.00 | P/M:$350.00 | Stock:-250" at bounding box center [267, 198] width 368 height 17
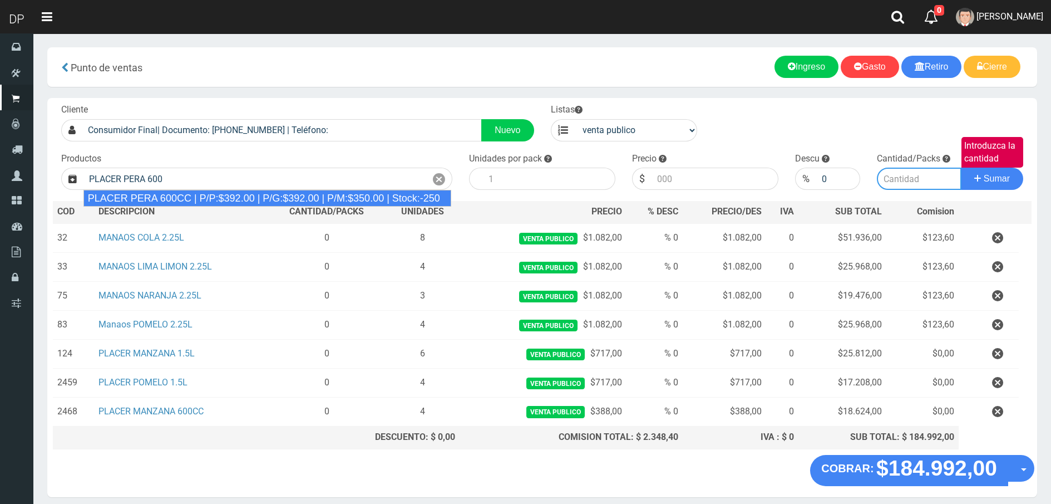
type input "PLACER PERA 600CC | P/P:$392.00 | P/G:$392.00 | P/M:$350.00 | Stock:-250"
type input "12"
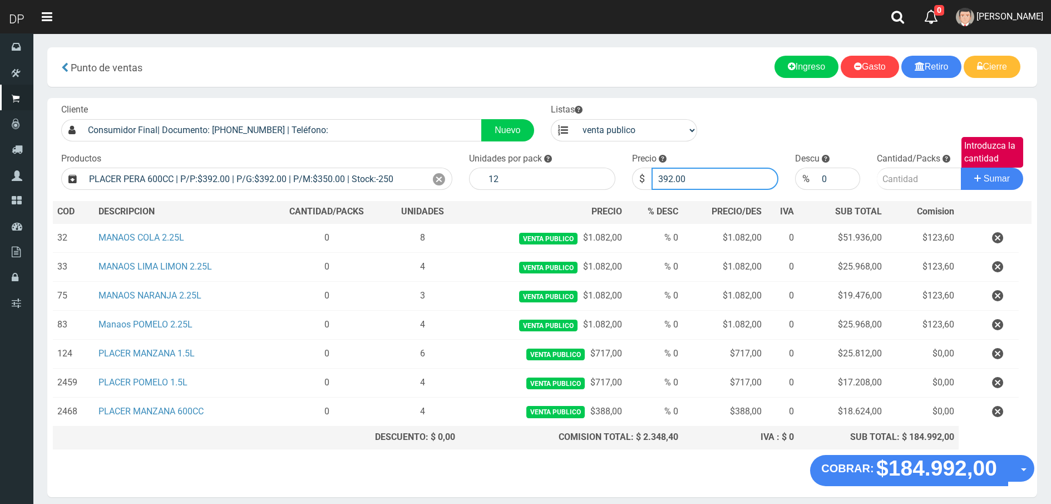
click at [710, 178] on input "392.00" at bounding box center [715, 178] width 127 height 22
type input "388"
type input "4"
click at [961, 167] on button "Sumar" at bounding box center [992, 178] width 62 height 22
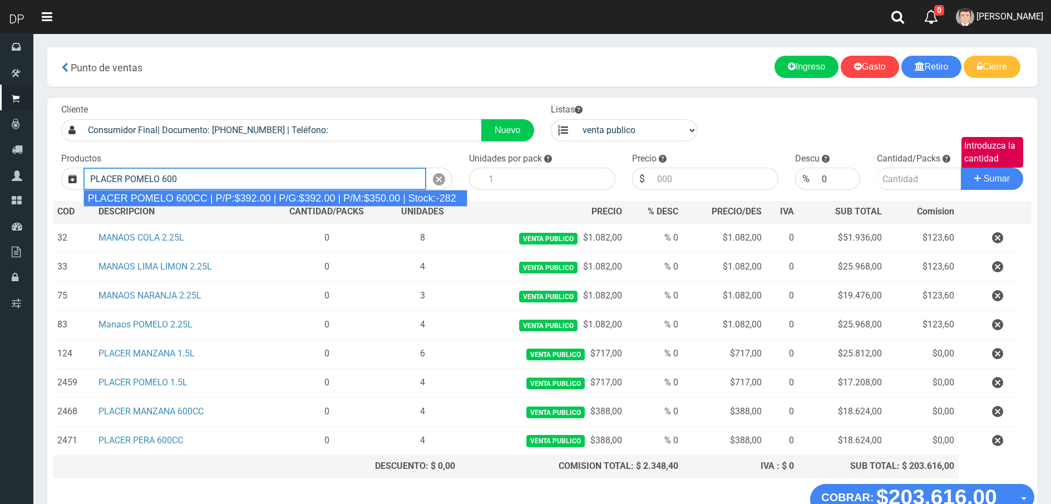
click at [380, 195] on div "PLACER POMELO 600CC | P/P:$392.00 | P/G:$392.00 | P/M:$350.00 | Stock:-282" at bounding box center [275, 198] width 384 height 17
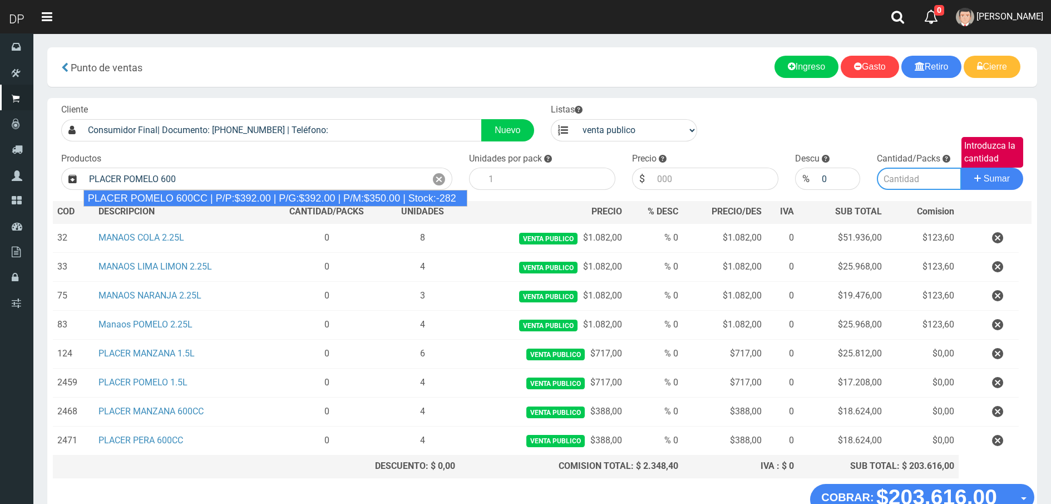
type input "PLACER POMELO 600CC | P/P:$392.00 | P/G:$392.00 | P/M:$350.00 | Stock:-282"
type input "12"
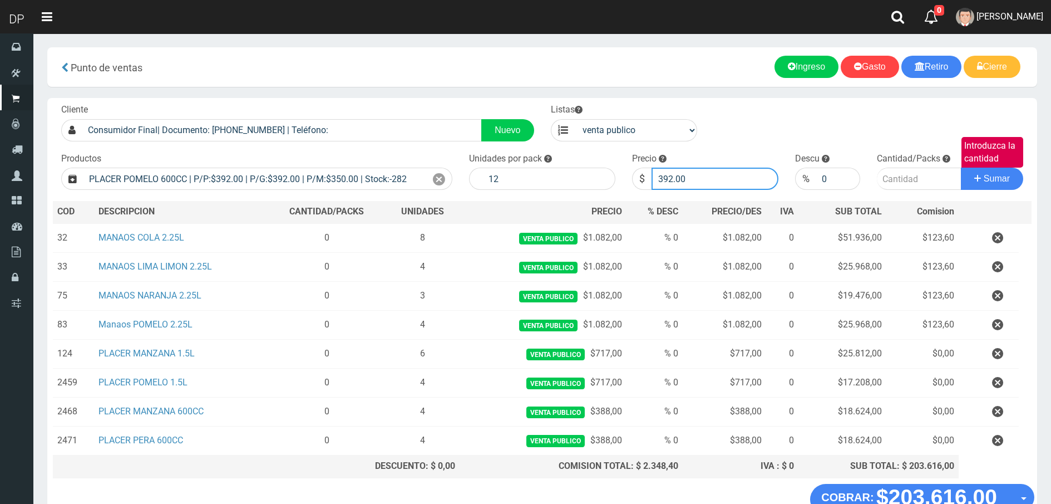
click at [731, 190] on input "392.00" at bounding box center [715, 178] width 127 height 22
type input "388"
click at [926, 181] on input "Introduzca la cantidad" at bounding box center [919, 178] width 85 height 22
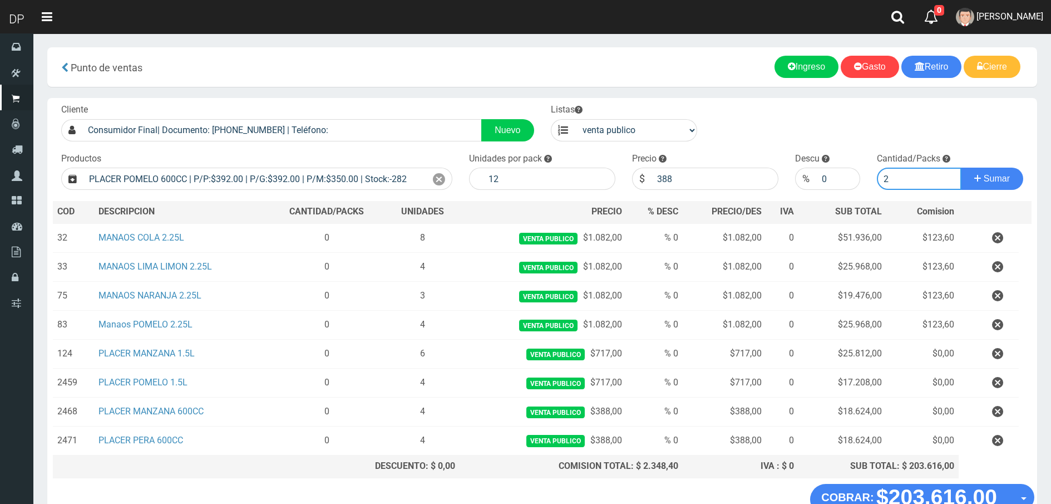
type input "2"
click at [961, 167] on button "Sumar" at bounding box center [992, 178] width 62 height 22
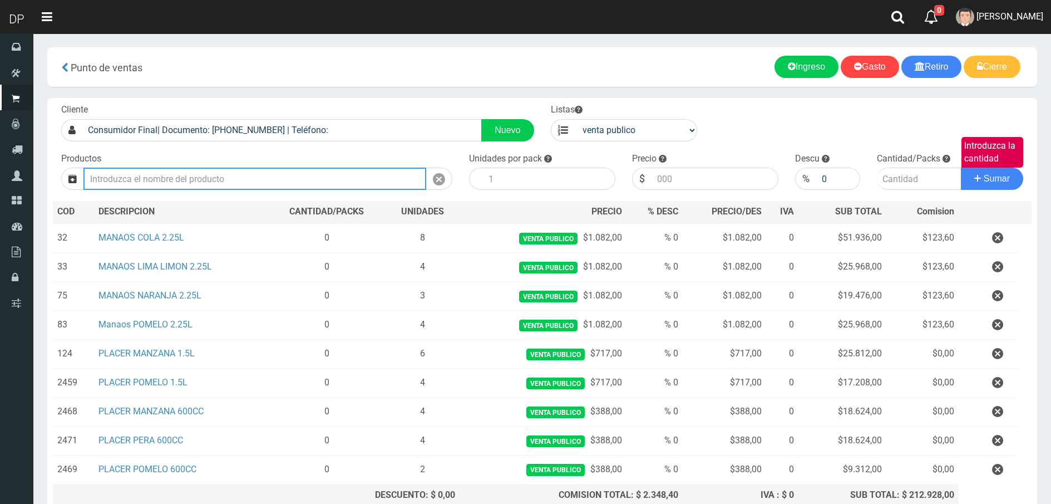
click at [383, 177] on input "text" at bounding box center [254, 178] width 343 height 22
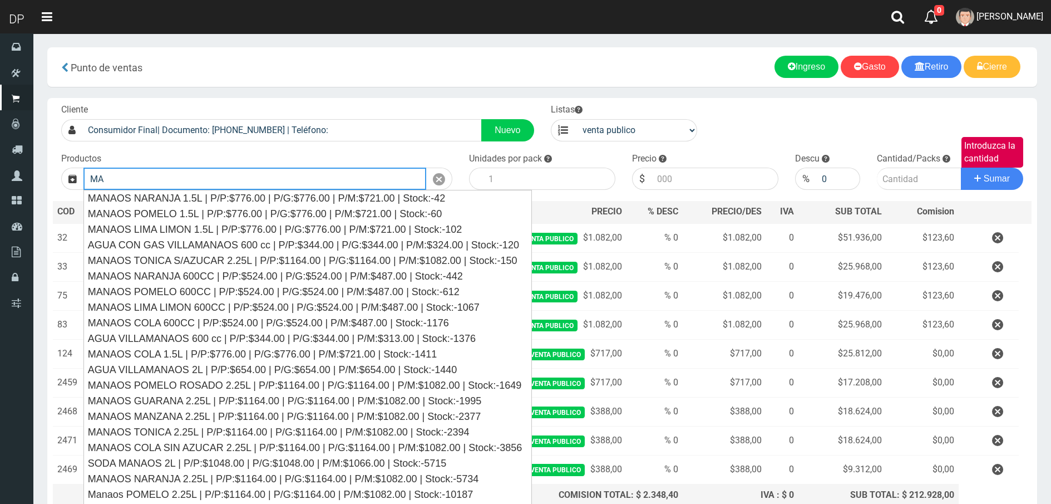
type input "M"
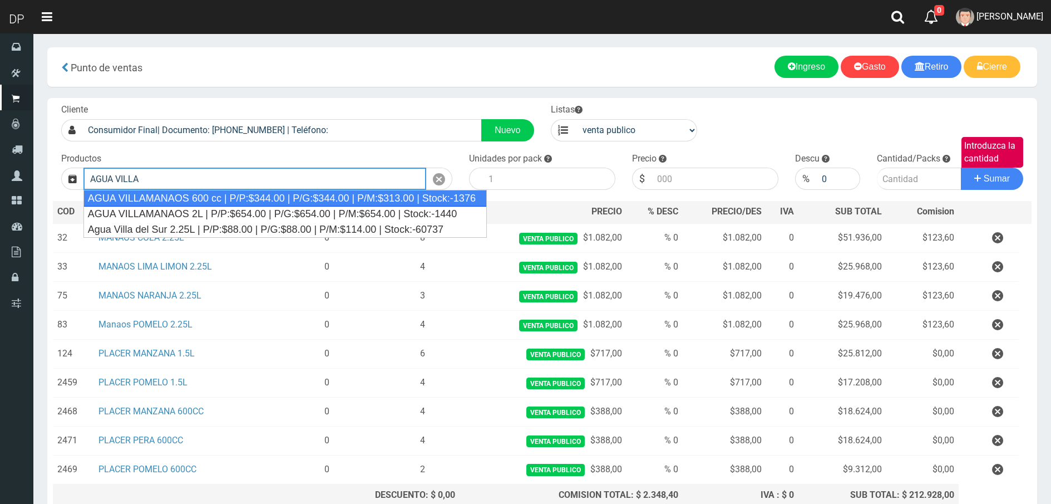
click at [208, 195] on div "AGUA VILLAMANAOS 600 cc | P/P:$344.00 | P/G:$344.00 | P/M:$313.00 | Stock:-1376" at bounding box center [284, 198] width 403 height 17
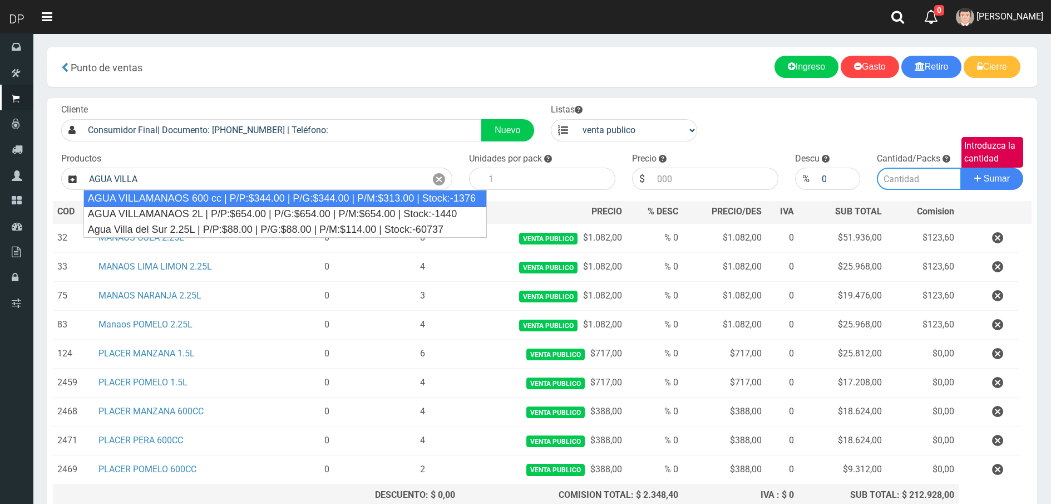
type input "AGUA VILLAMANAOS 600 cc | P/P:$344.00 | P/G:$344.00 | P/M:$313.00 | Stock:-1376"
type input "12"
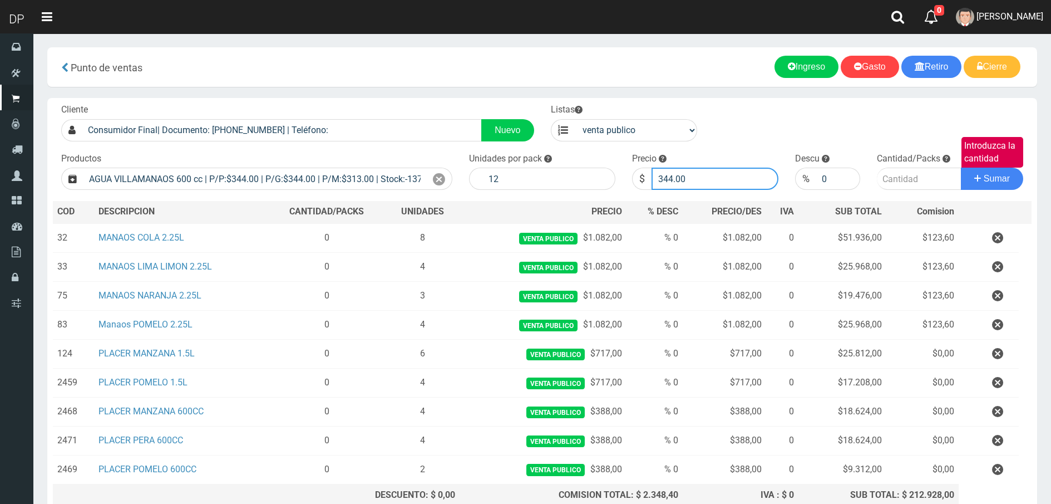
click at [720, 171] on input "344.00" at bounding box center [715, 178] width 127 height 22
type input "313"
click at [961, 167] on button "Sumar" at bounding box center [992, 178] width 62 height 22
type input "2"
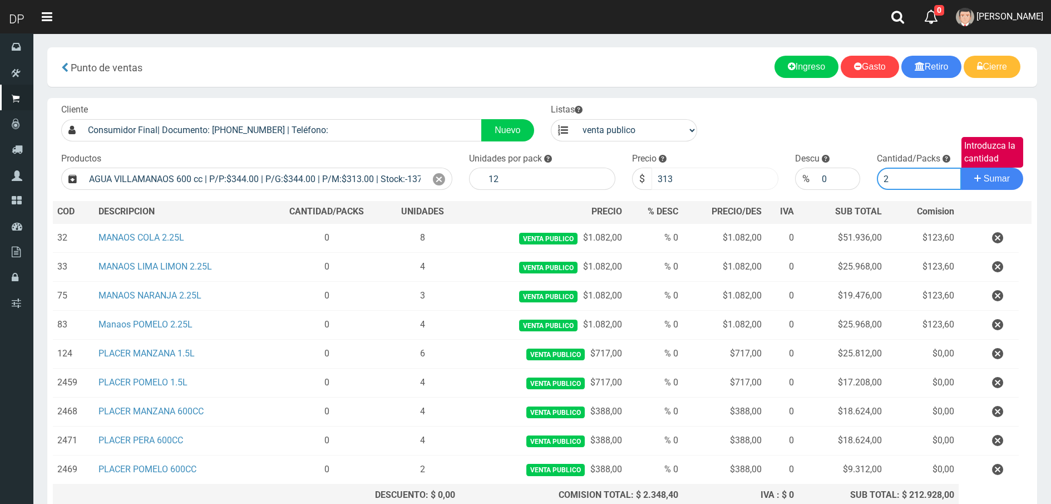
click at [961, 167] on button "Sumar" at bounding box center [992, 178] width 62 height 22
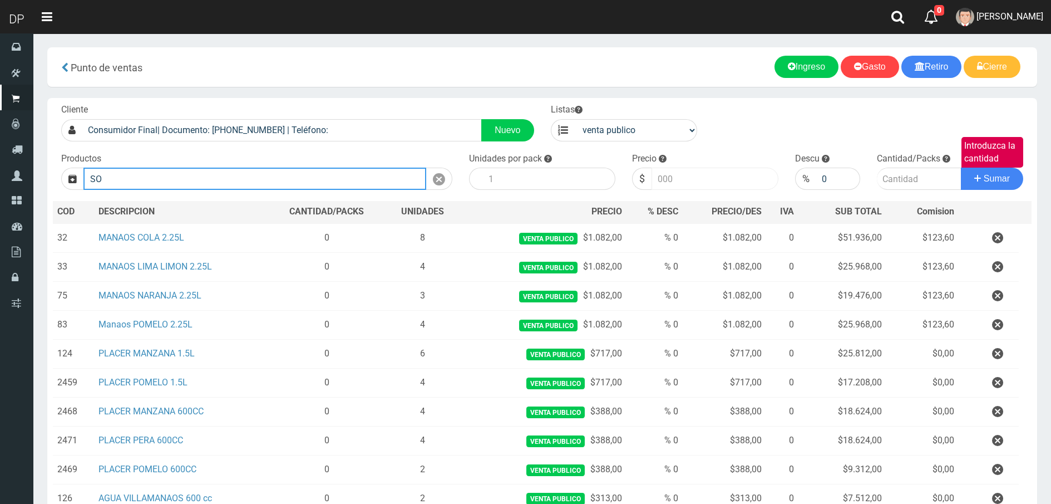
type input "S"
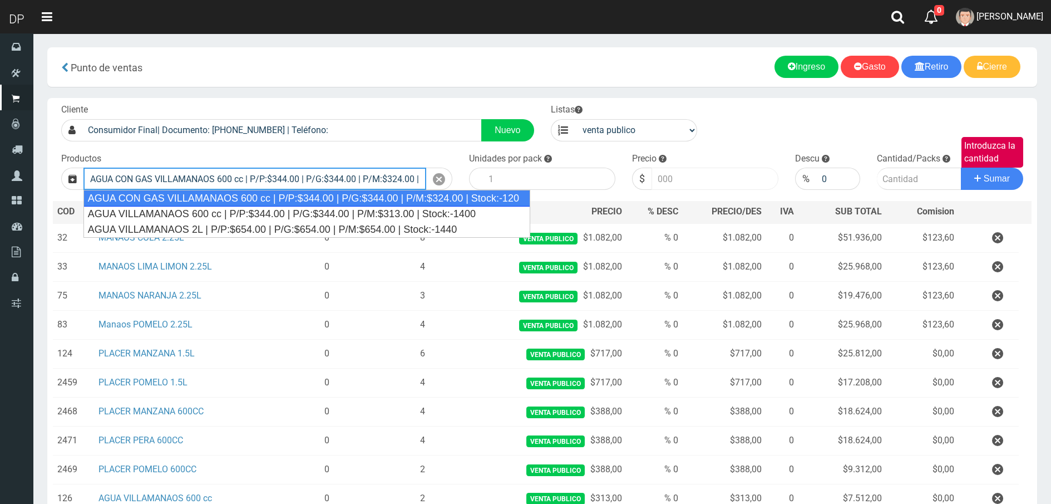
type input "AGUA CON GAS VILLAMANAOS 600 cc | P/P:$344.00 | P/G:$344.00 | P/M:$324.00 | Sto…"
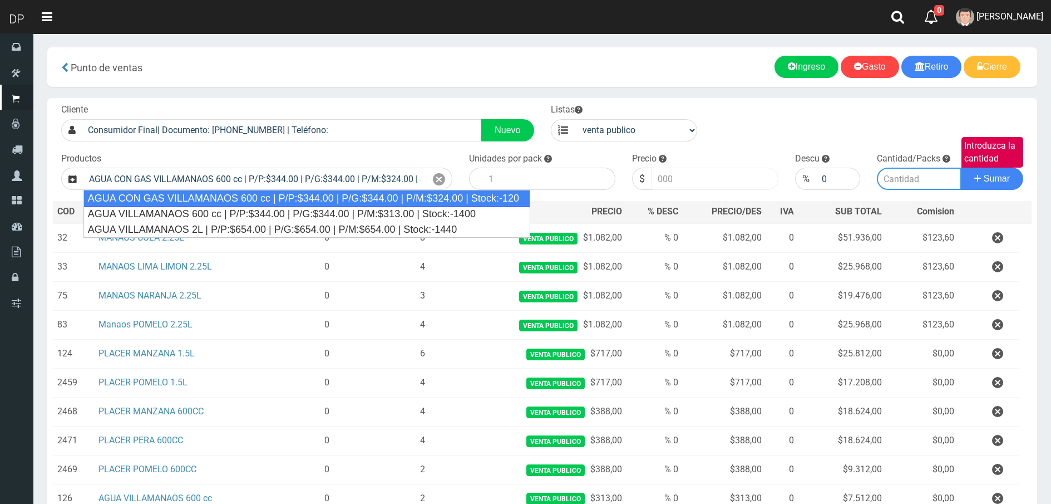
type input "12"
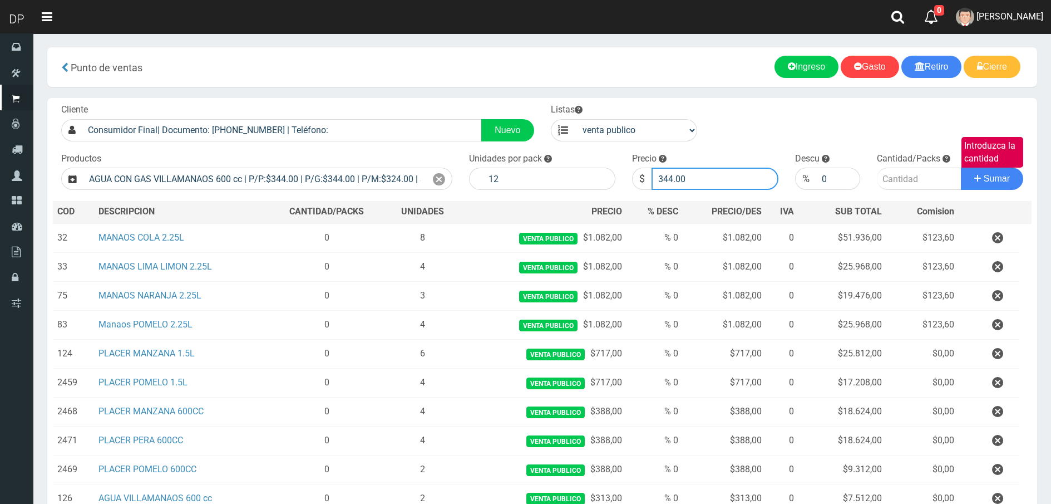
click at [704, 184] on input "344.00" at bounding box center [715, 178] width 127 height 22
type input "324"
type input "3"
click at [961, 167] on button "Sumar" at bounding box center [992, 178] width 62 height 22
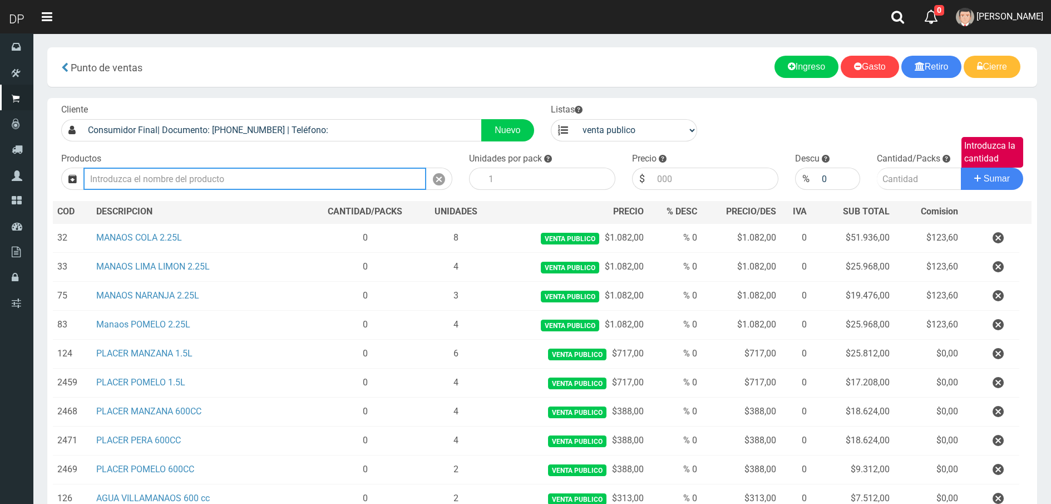
click at [150, 174] on input "text" at bounding box center [254, 178] width 343 height 22
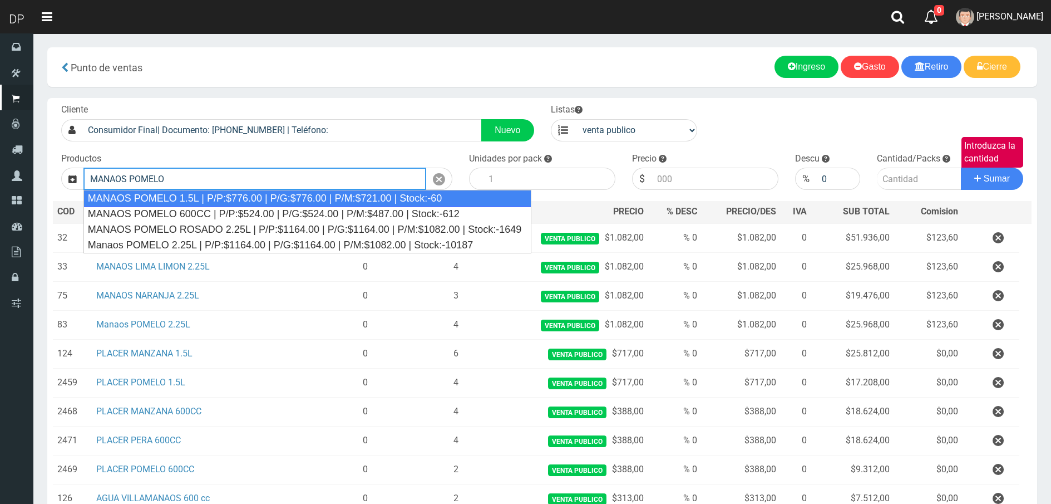
click at [179, 205] on div "MANAOS POMELO 1.5L | P/P:$776.00 | P/G:$776.00 | P/M:$721.00 | Stock:-60" at bounding box center [307, 198] width 448 height 17
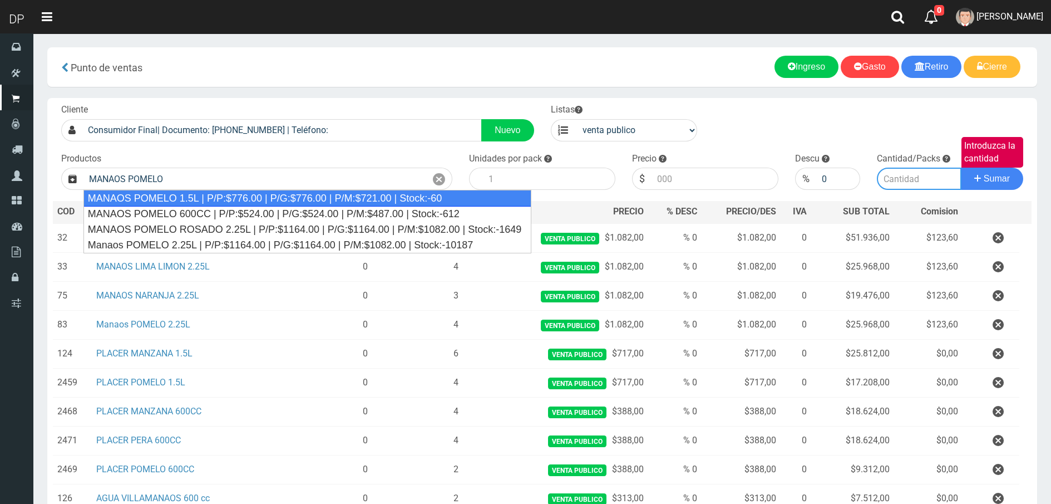
type input "MANAOS POMELO 1.5L | P/P:$776.00 | P/G:$776.00 | P/M:$721.00 | Stock:-60"
type input "6"
type input "776.00"
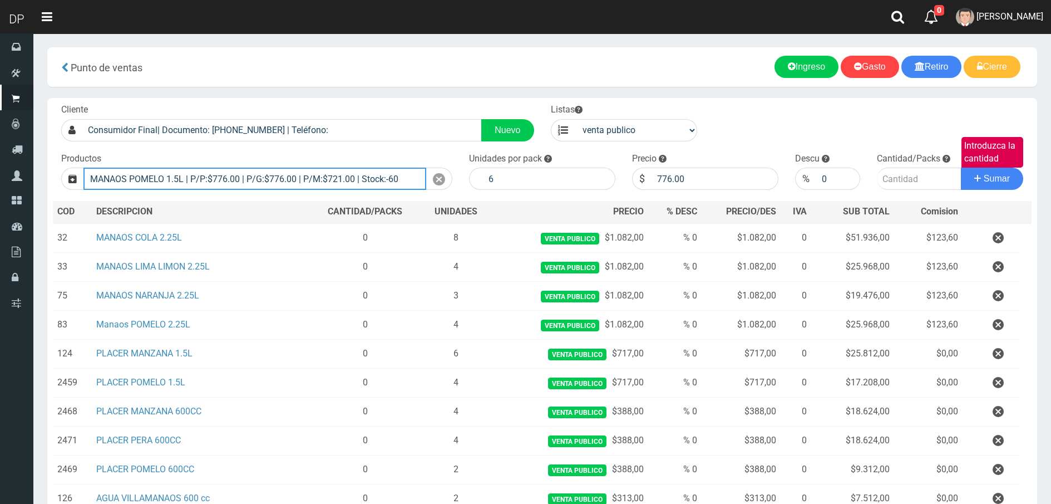
click at [179, 181] on input "MANAOS POMELO 1.5L | P/P:$776.00 | P/G:$776.00 | P/M:$721.00 | Stock:-60" at bounding box center [254, 178] width 343 height 22
type input "M"
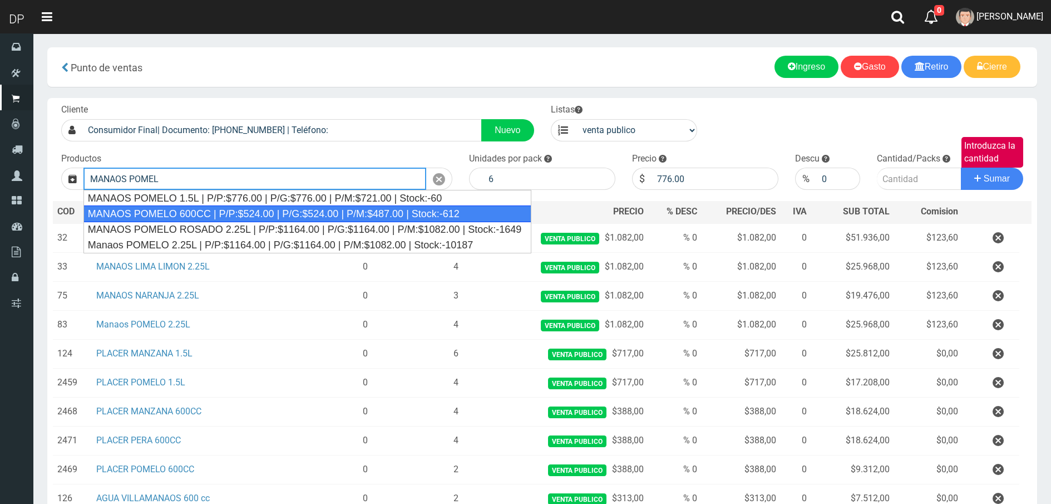
click at [187, 206] on div "MANAOS POMELO 600CC | P/P:$524.00 | P/G:$524.00 | P/M:$487.00 | Stock:-612" at bounding box center [307, 213] width 448 height 17
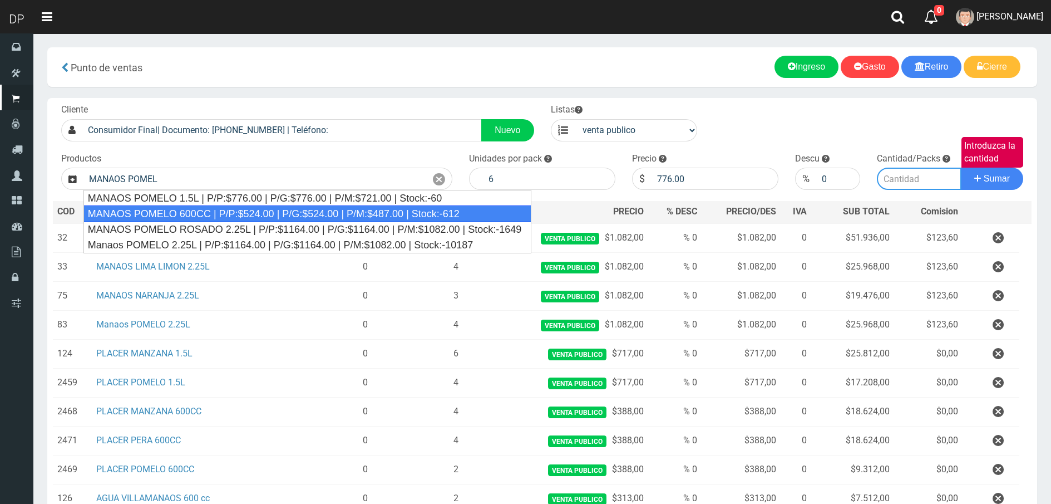
type input "MANAOS POMELO 600CC | P/P:$524.00 | P/G:$524.00 | P/M:$487.00 | Stock:-612"
type input "12"
type input "524.00"
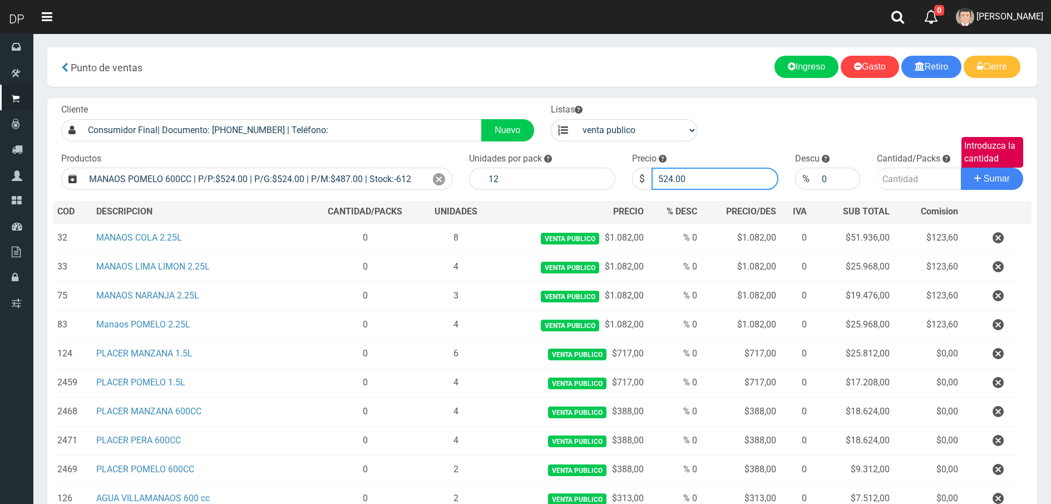
click at [692, 180] on input "524.00" at bounding box center [715, 178] width 127 height 22
type input "487"
click at [900, 173] on input "Introduzca la cantidad" at bounding box center [919, 178] width 85 height 22
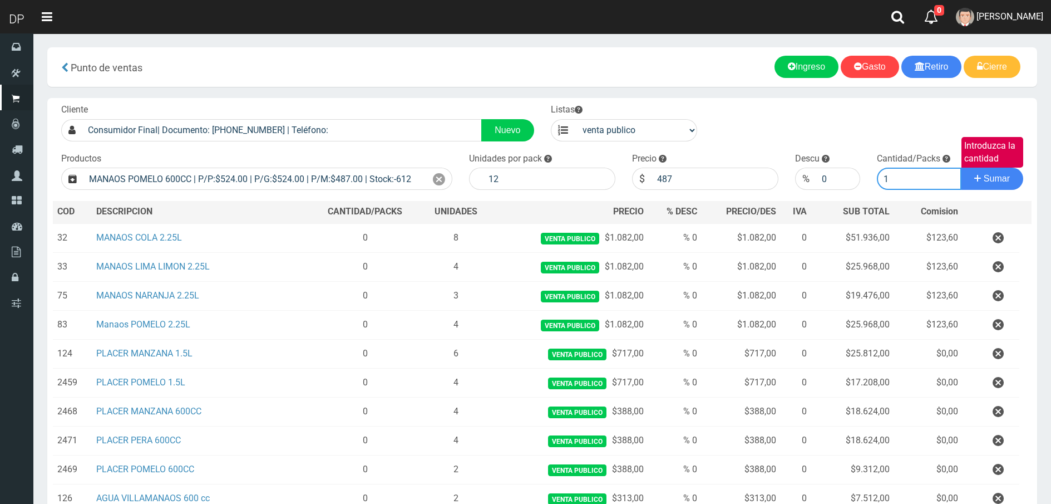
type input "1"
click at [961, 167] on button "Sumar" at bounding box center [992, 178] width 62 height 22
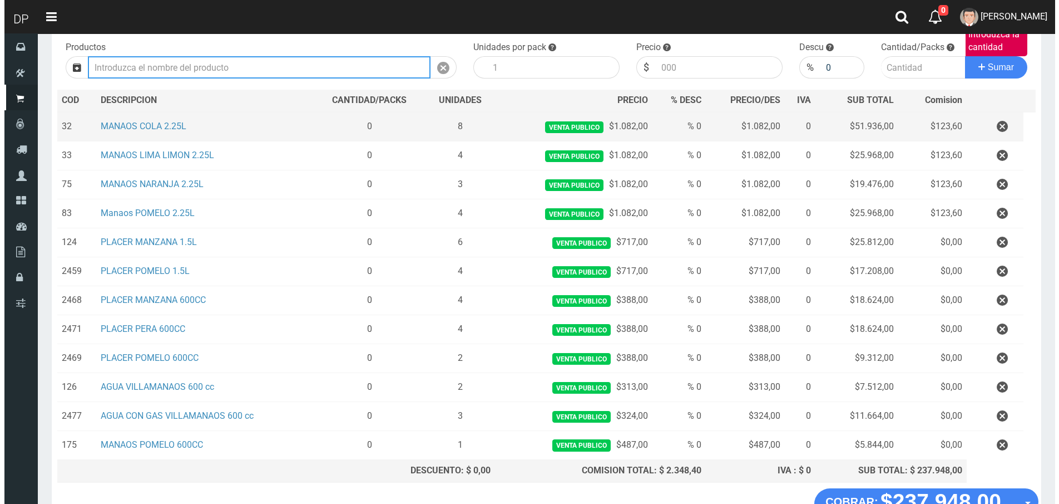
scroll to position [189, 0]
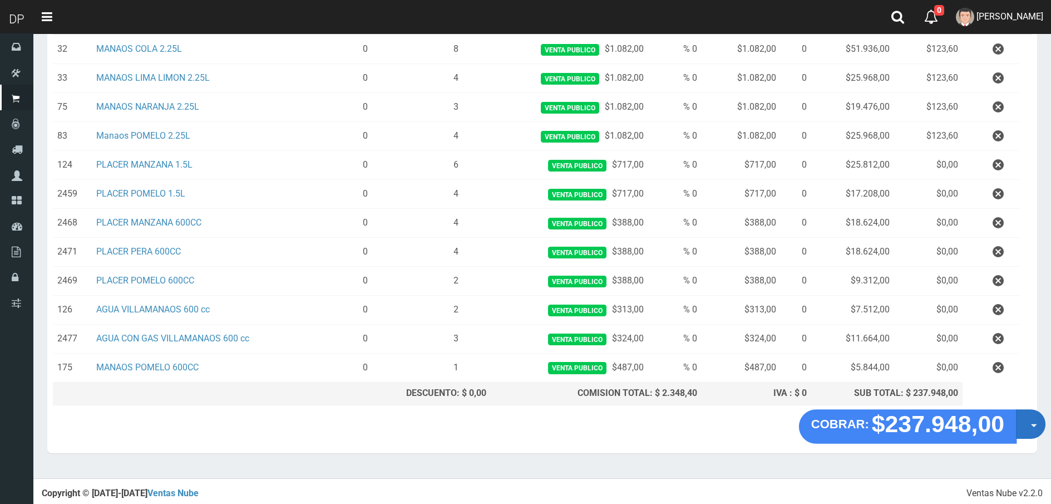
click at [1027, 422] on button "Opciones" at bounding box center [1030, 423] width 29 height 29
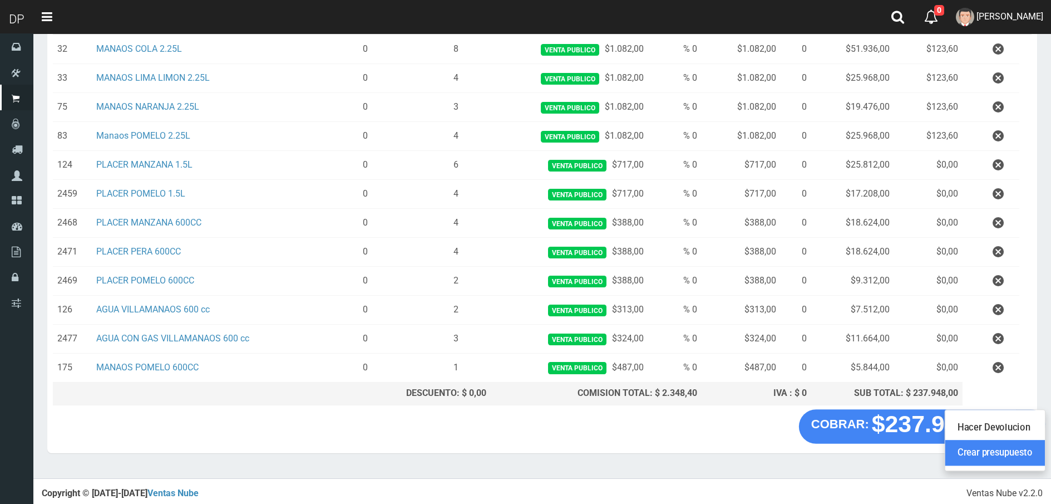
click at [1023, 452] on link "Crear presupuesto" at bounding box center [995, 453] width 100 height 26
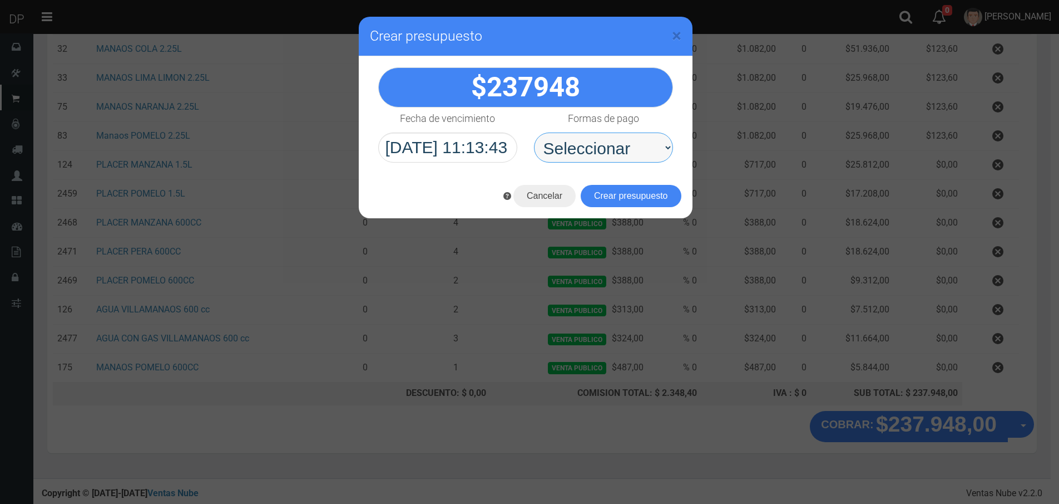
click at [604, 156] on select "Seleccionar Efectivo Tarjeta de Crédito Depósito Débito" at bounding box center [603, 147] width 139 height 30
select select "Efectivo"
click at [534, 132] on select "Seleccionar Efectivo Tarjeta de Crédito Depósito Débito" at bounding box center [603, 147] width 139 height 30
click at [663, 199] on button "Crear presupuesto" at bounding box center [631, 196] width 101 height 22
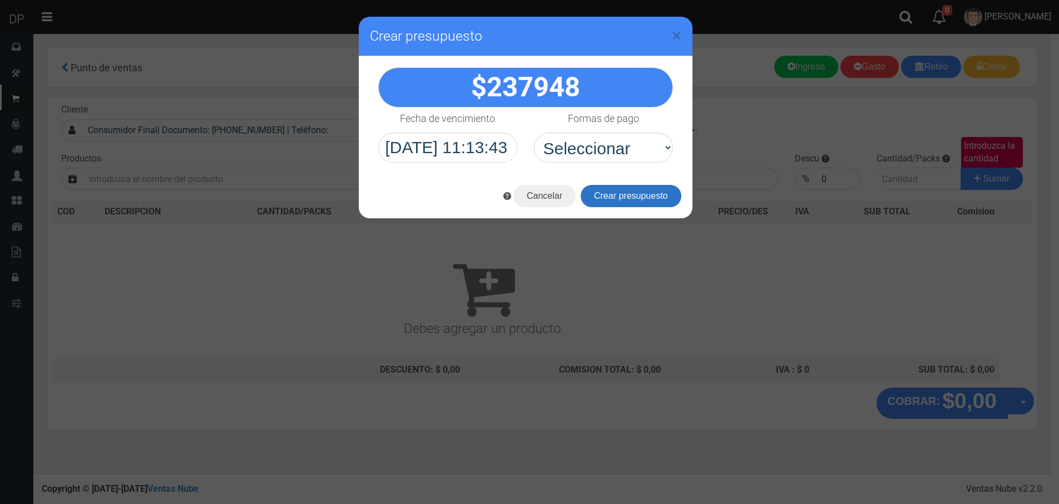
scroll to position [0, 0]
click at [24, 125] on div "× Crear presupuesto" at bounding box center [529, 252] width 1059 height 504
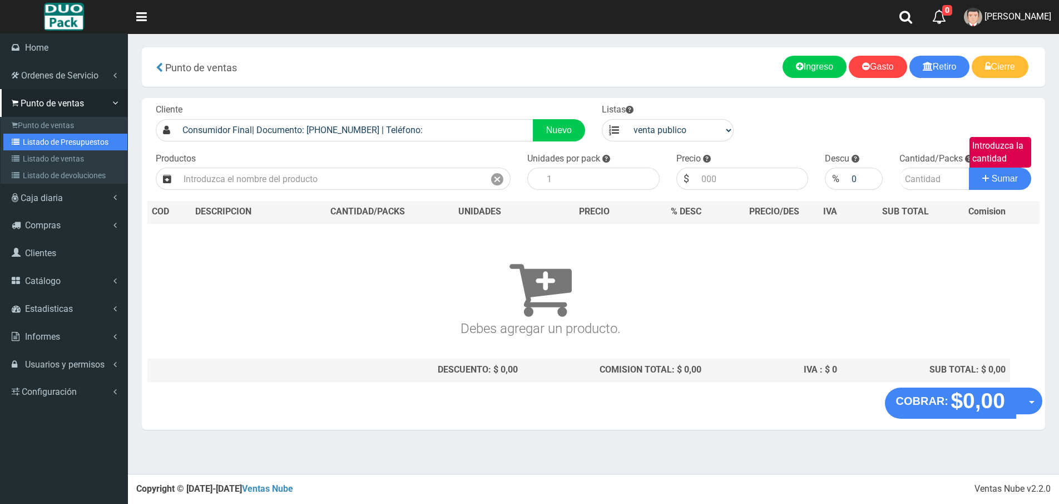
click at [34, 145] on link "Listado de Presupuestos" at bounding box center [65, 142] width 124 height 17
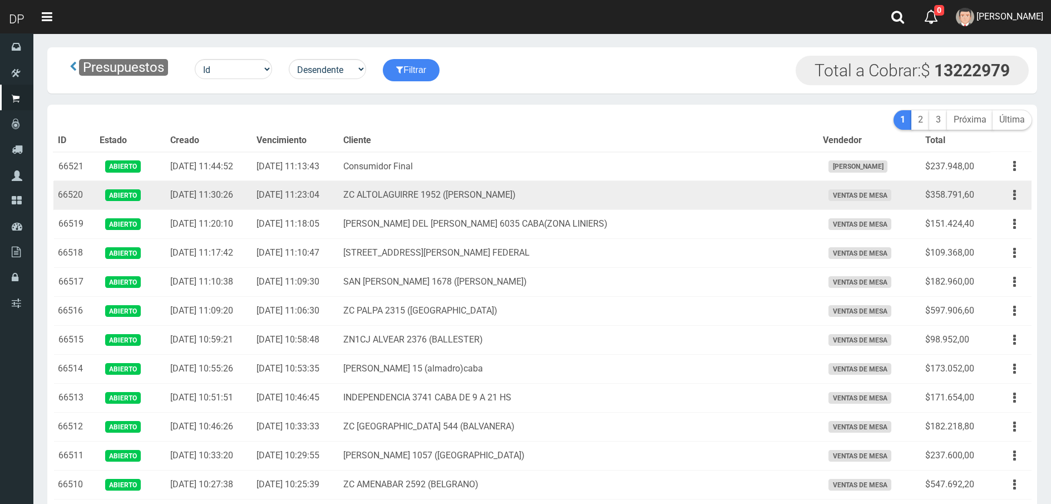
click at [757, 188] on td "ZC ALTOLAGUIRRE 1952 ([PERSON_NAME])" at bounding box center [579, 195] width 480 height 29
